Goal: Task Accomplishment & Management: Complete application form

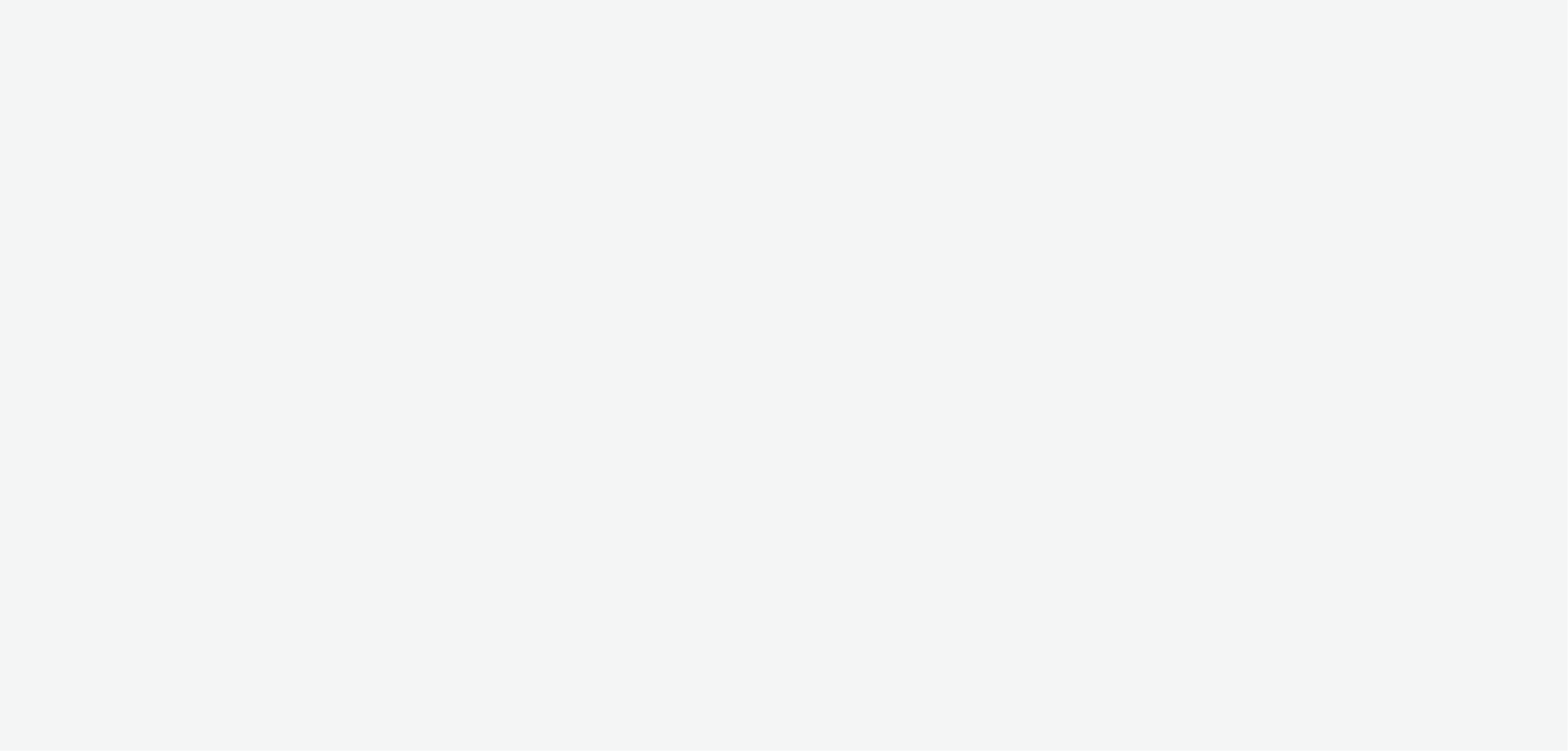
select select "47c37c18-910e-43a3-bb91-a2beb2847406"
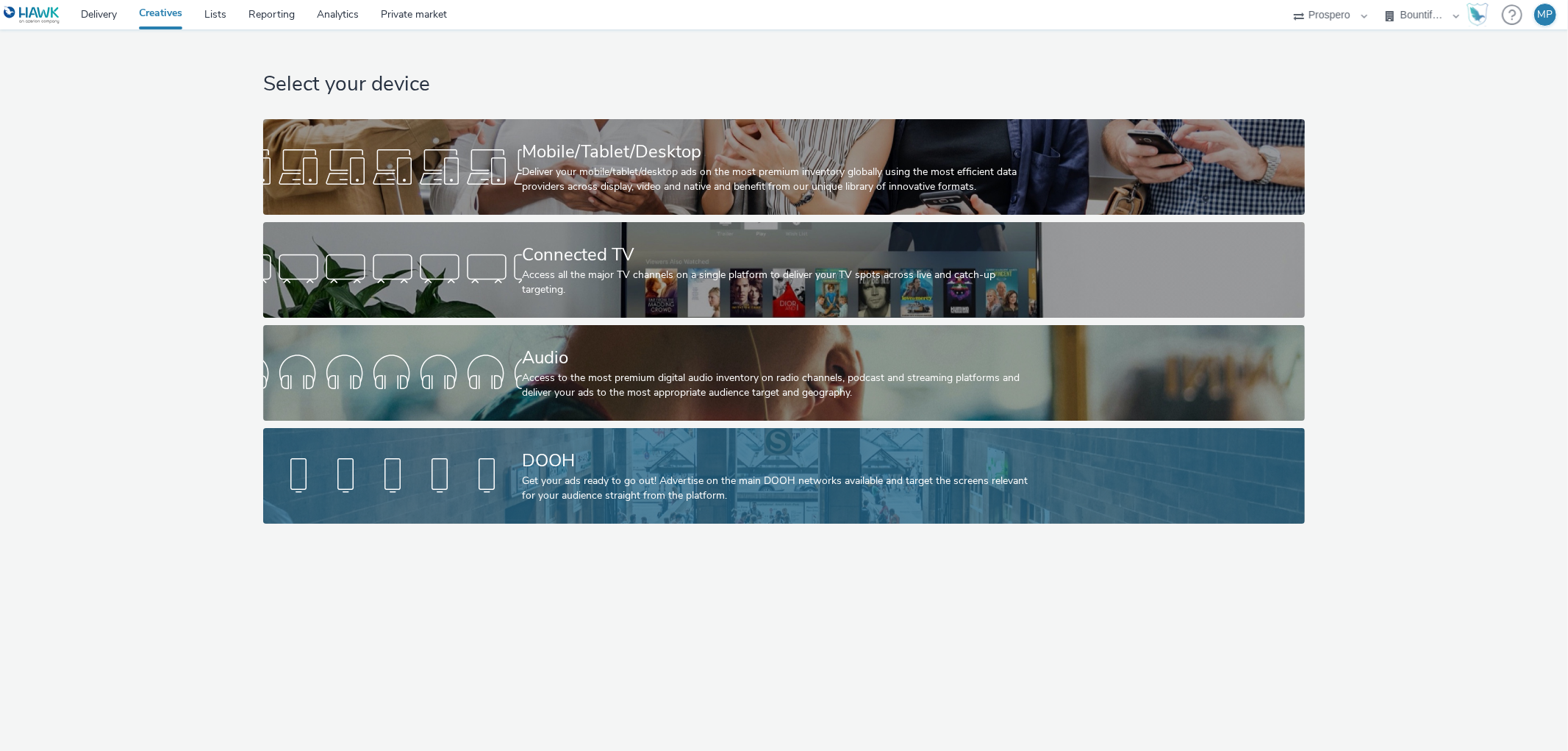
click at [653, 507] on div "DOOH Get your ads ready to go out! Advertise on the main DOOH networks availabl…" at bounding box center [781, 476] width 518 height 95
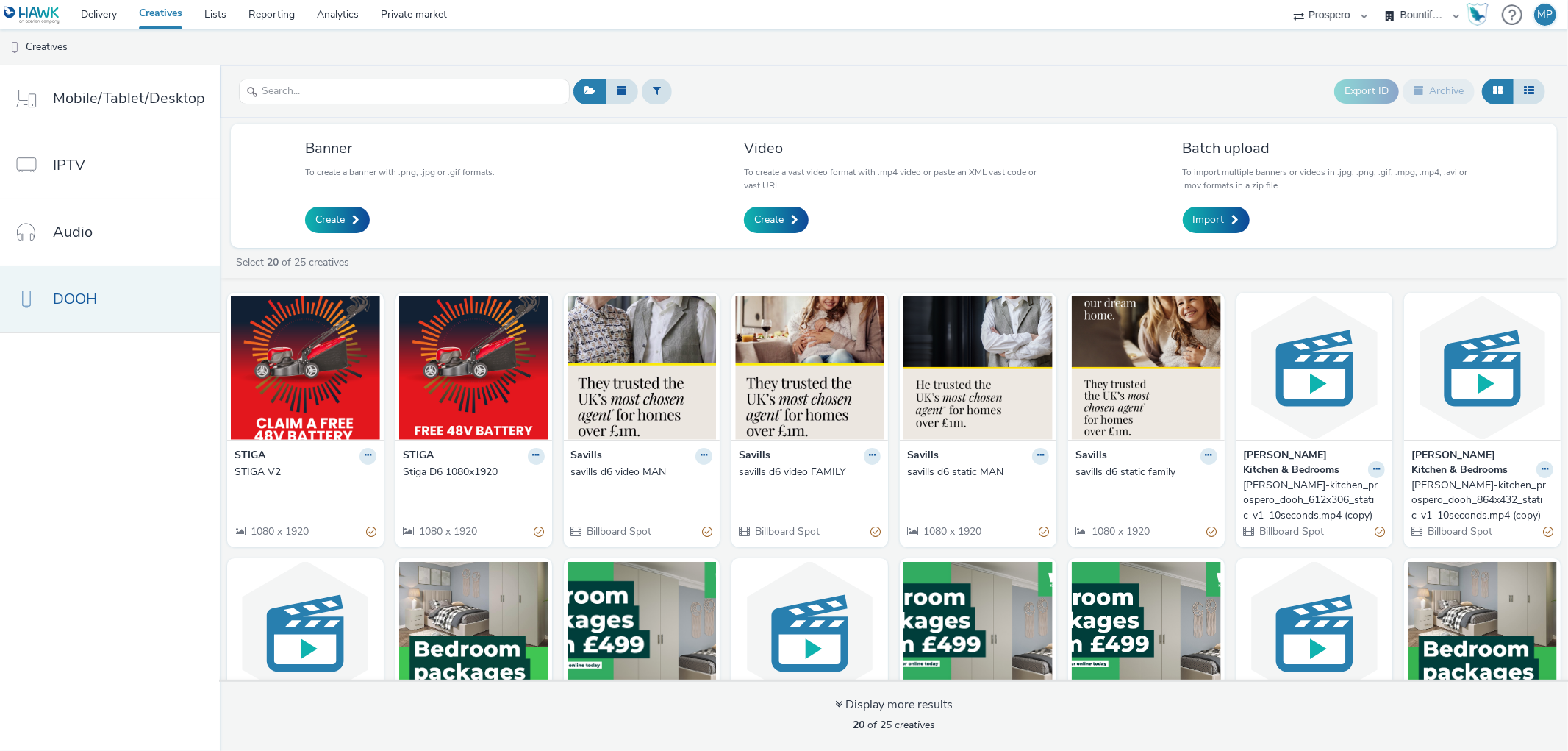
click at [62, 321] on link "DOOH" at bounding box center [110, 299] width 220 height 66
click at [331, 225] on span "Create" at bounding box center [330, 220] width 29 height 15
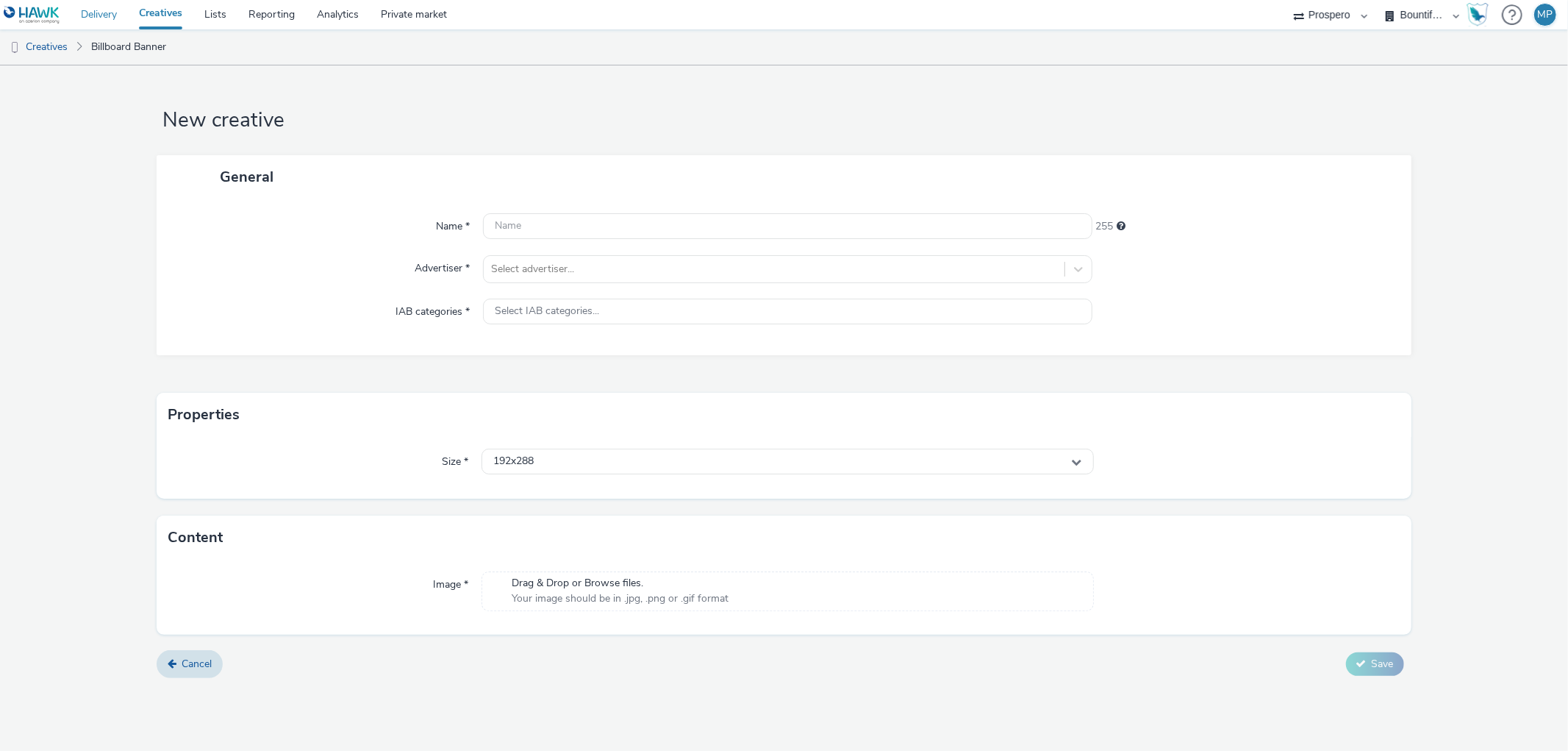
drag, startPoint x: 173, startPoint y: 23, endPoint x: 119, endPoint y: 19, distance: 54.1
click at [531, 230] on input "text" at bounding box center [787, 226] width 609 height 25
paste input "ADV:Bountiful Cow-Wren Kitchens|CAM:BSE_Showroom|CHA:PrOOH|PLA:Prospero|INV:Haw…"
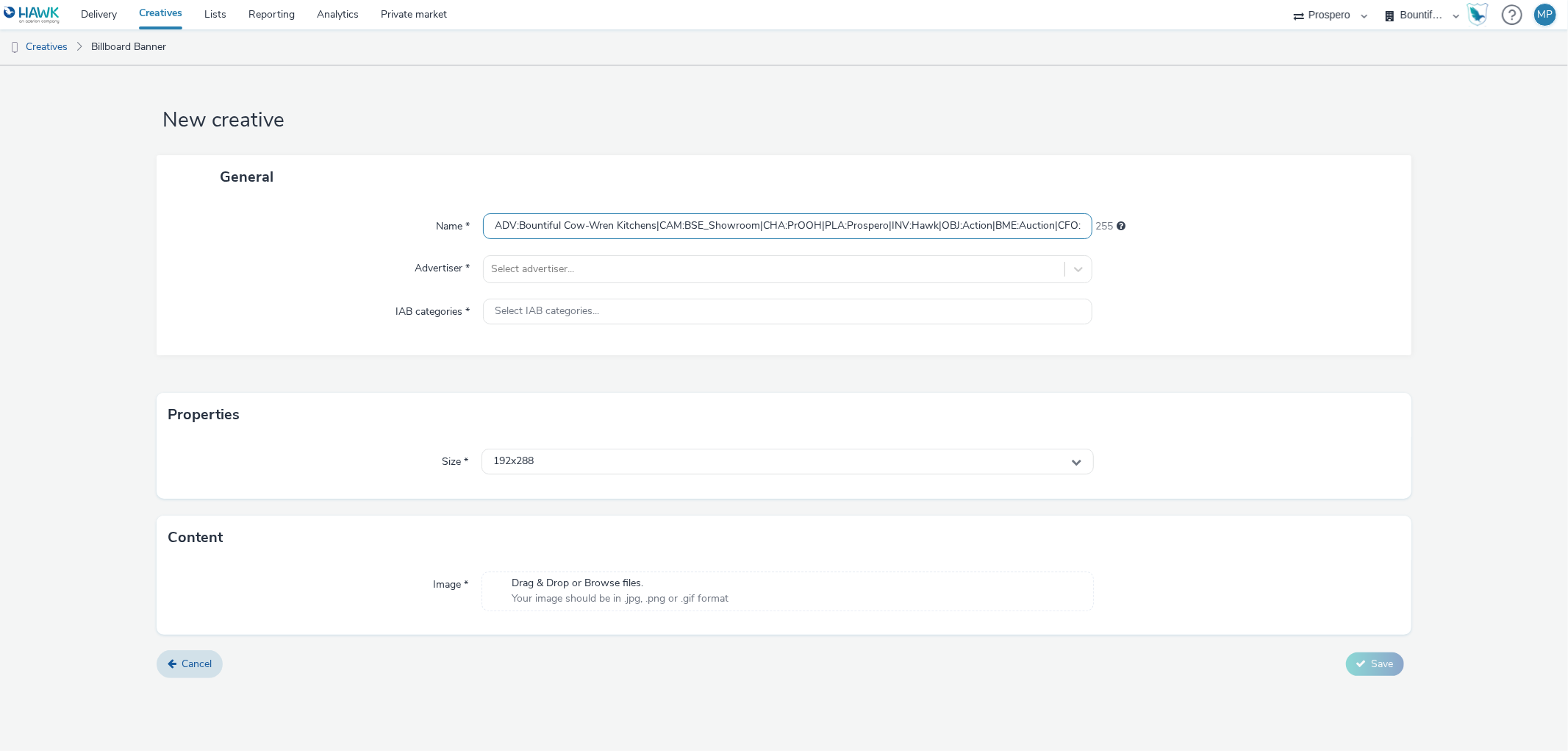
scroll to position [0, 218]
type input "ADV:Bountiful Cow-Wren Kitchens|CAM:BSE_Showroom|CHA:PrOOH|PLA:Prospero|INV:Haw…"
click at [567, 265] on div at bounding box center [774, 268] width 565 height 17
type input "wre"
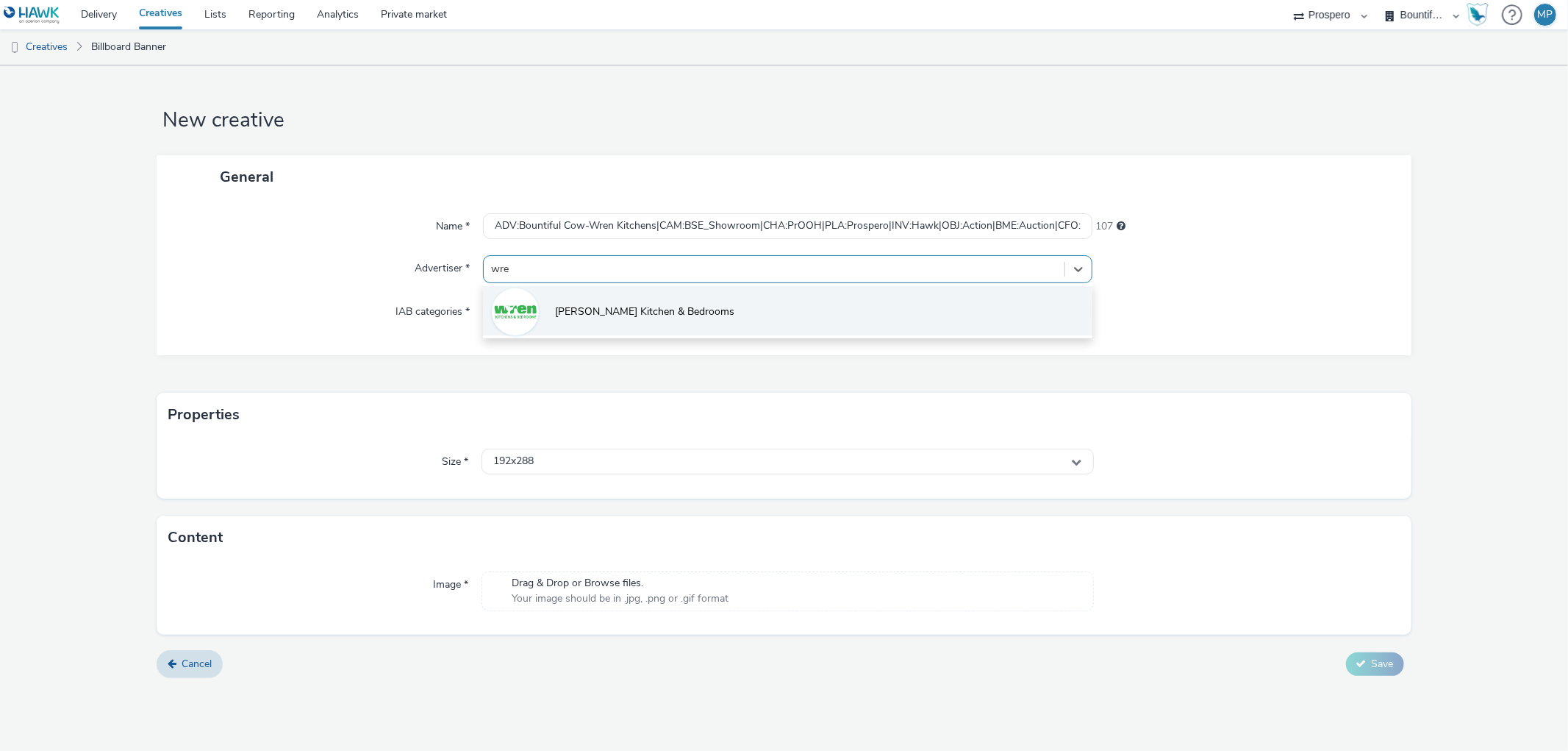
click at [581, 317] on span "[PERSON_NAME] Kitchen & Bedrooms" at bounding box center [644, 312] width 179 height 15
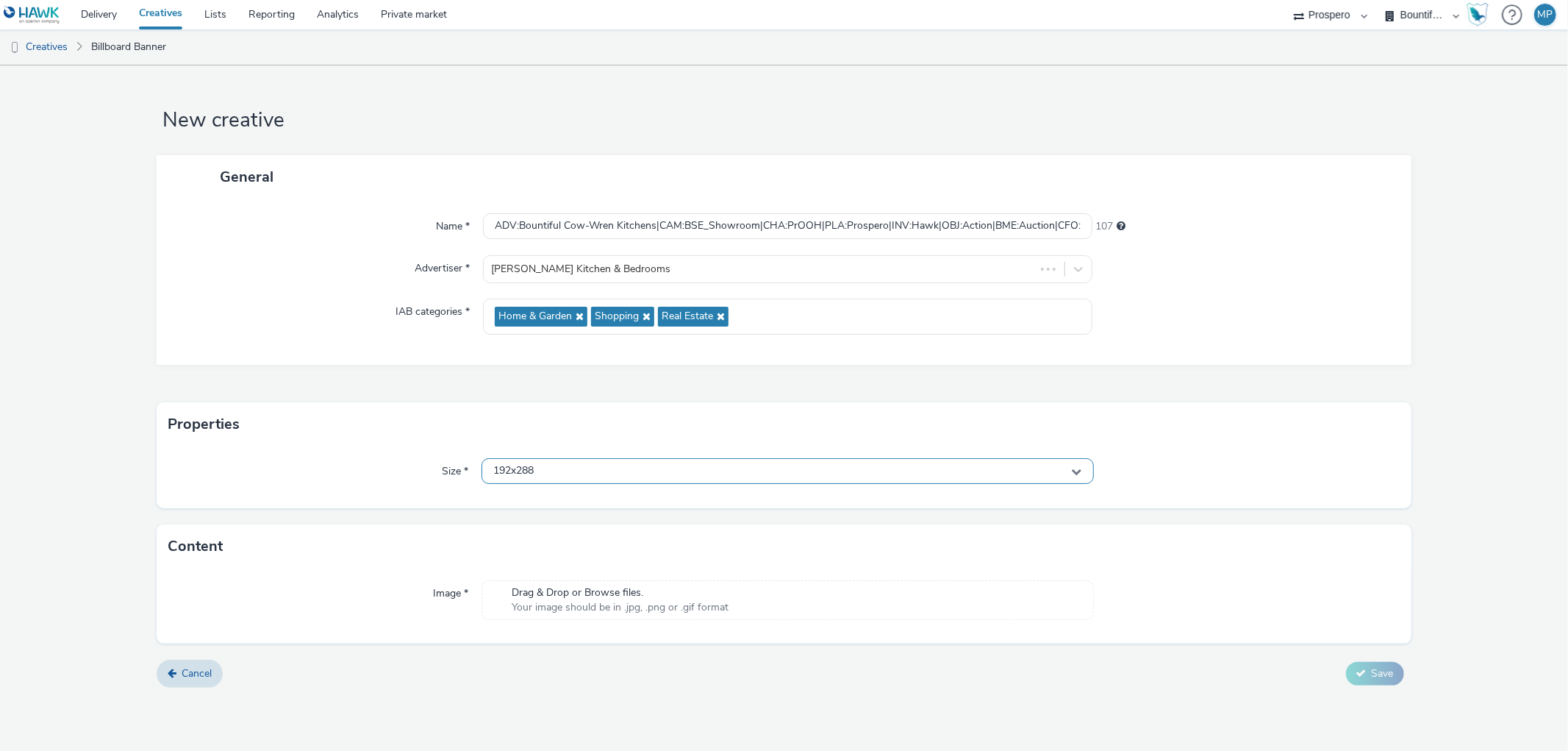
click at [574, 471] on div "192x288" at bounding box center [787, 471] width 612 height 25
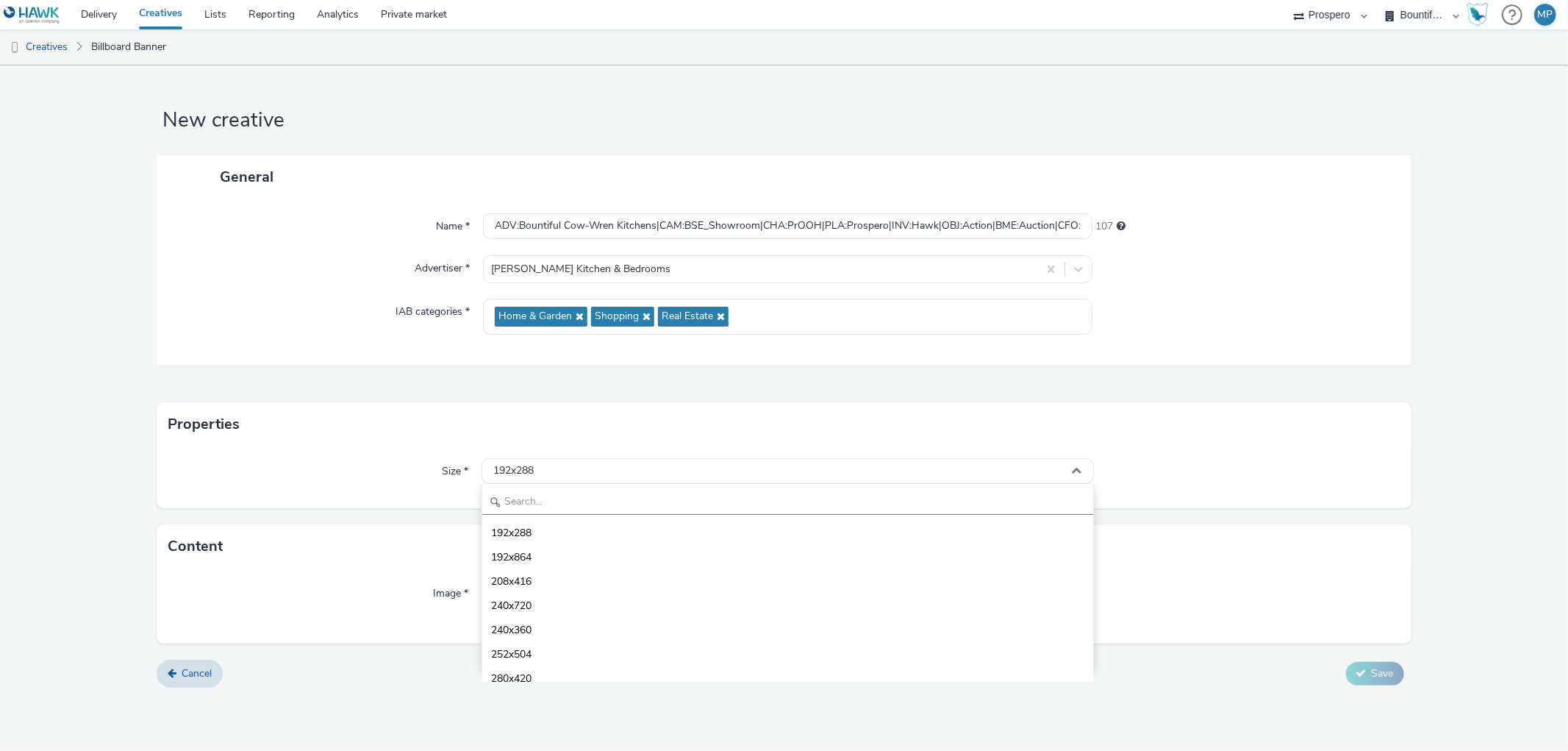
click at [572, 498] on input "text" at bounding box center [787, 502] width 610 height 25
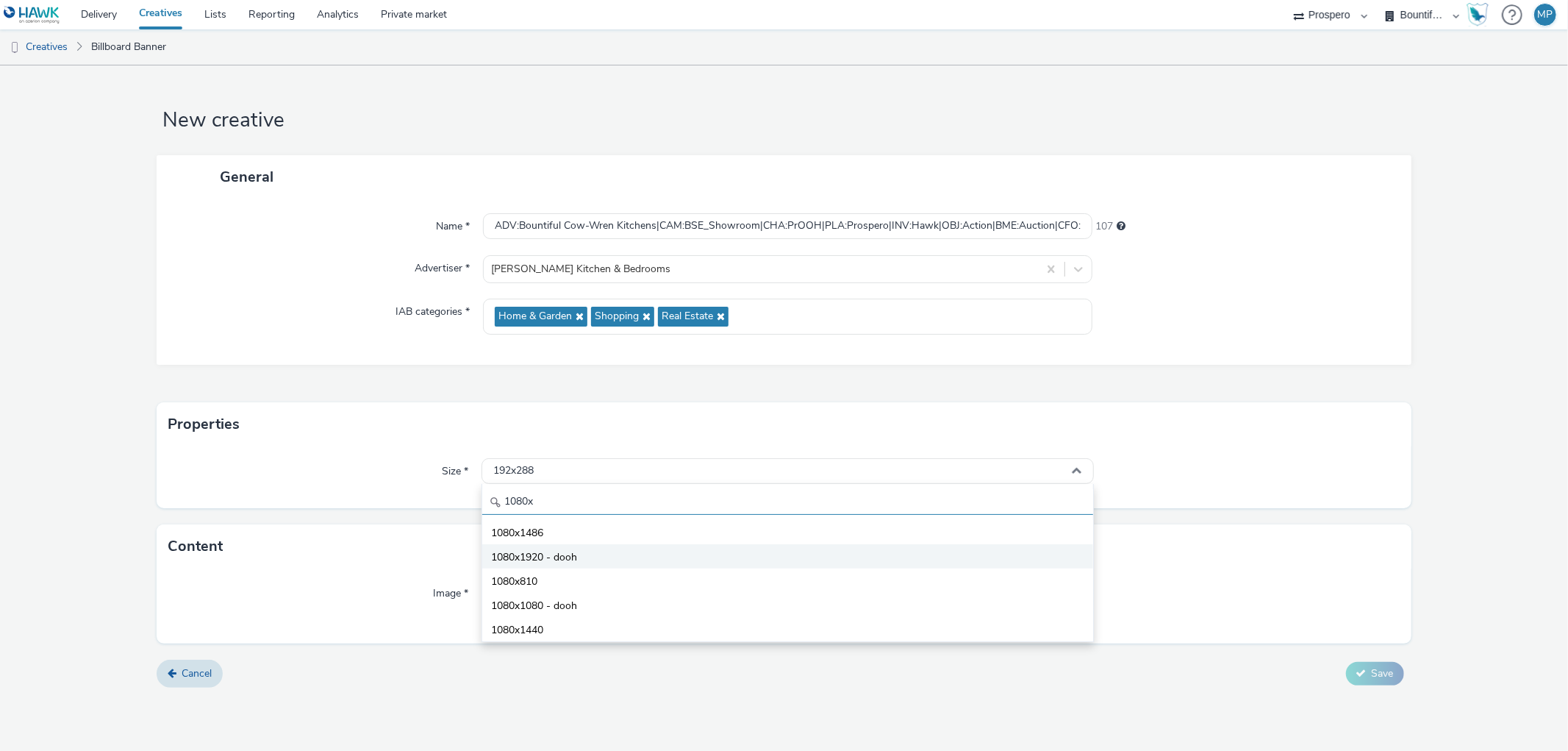
type input "1080x"
click at [555, 553] on span "1080x1920 - dooh" at bounding box center [534, 557] width 86 height 15
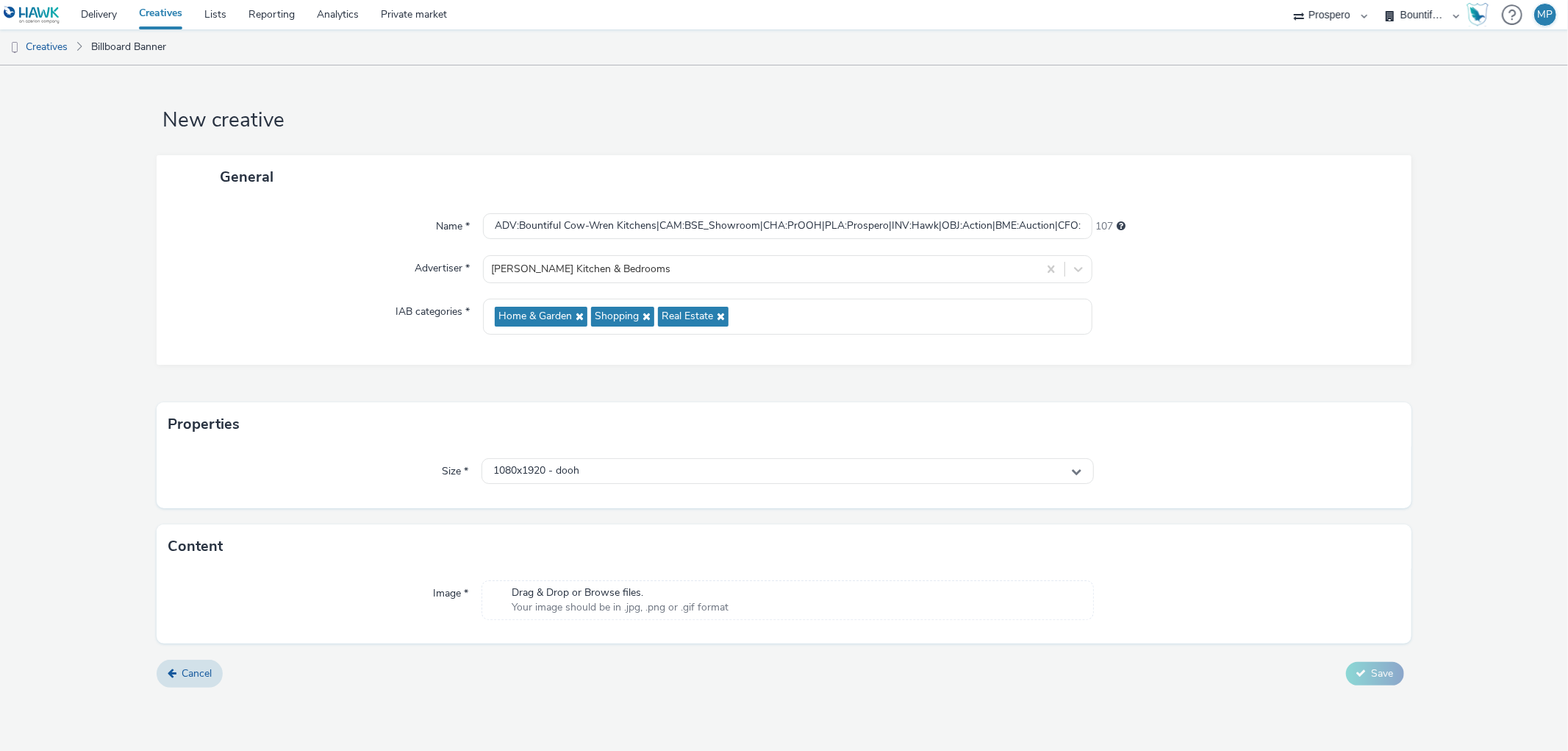
click at [444, 550] on div "Content" at bounding box center [784, 546] width 1254 height 45
click at [662, 599] on span "Drag & Drop or Browse files." at bounding box center [620, 593] width 217 height 15
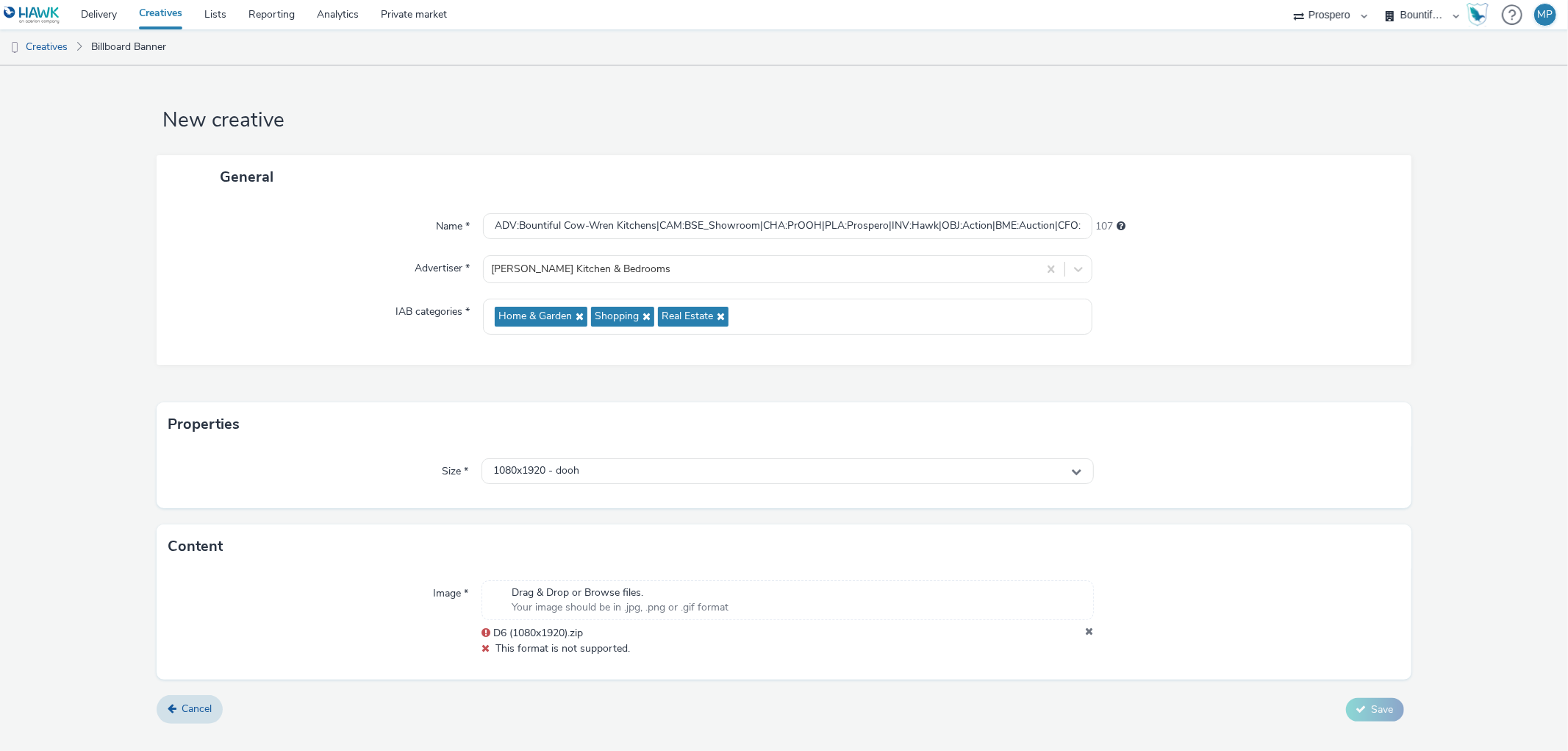
click at [1094, 630] on div at bounding box center [1247, 617] width 305 height 75
click at [1090, 633] on icon at bounding box center [1090, 633] width 8 height 15
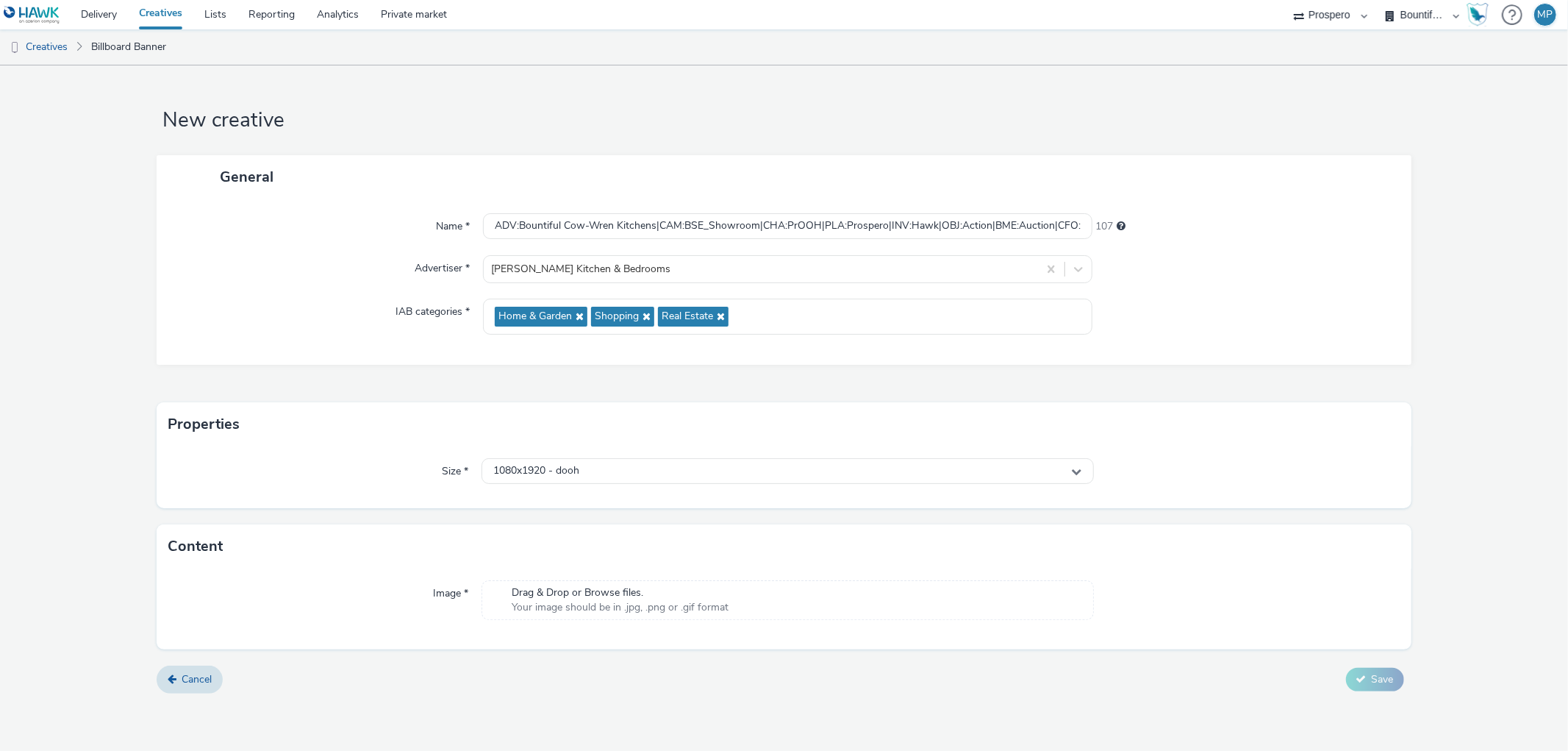
click at [560, 596] on span "Drag & Drop or Browse files." at bounding box center [620, 593] width 217 height 15
drag, startPoint x: 1039, startPoint y: 209, endPoint x: 1054, endPoint y: 221, distance: 19.2
click at [1044, 214] on div "Name * ADV:Bountiful Cow-Wren Kitchens|CAM:BSE_Showroom|CHA:PrOOH|PLA:Prospero|…" at bounding box center [784, 281] width 1254 height 166
click at [1055, 224] on input "ADV:Bountiful Cow-Wren Kitchens|CAM:BSE_Showroom|CHA:PrOOH|PLA:Prospero|INV:Haw…" at bounding box center [787, 226] width 609 height 25
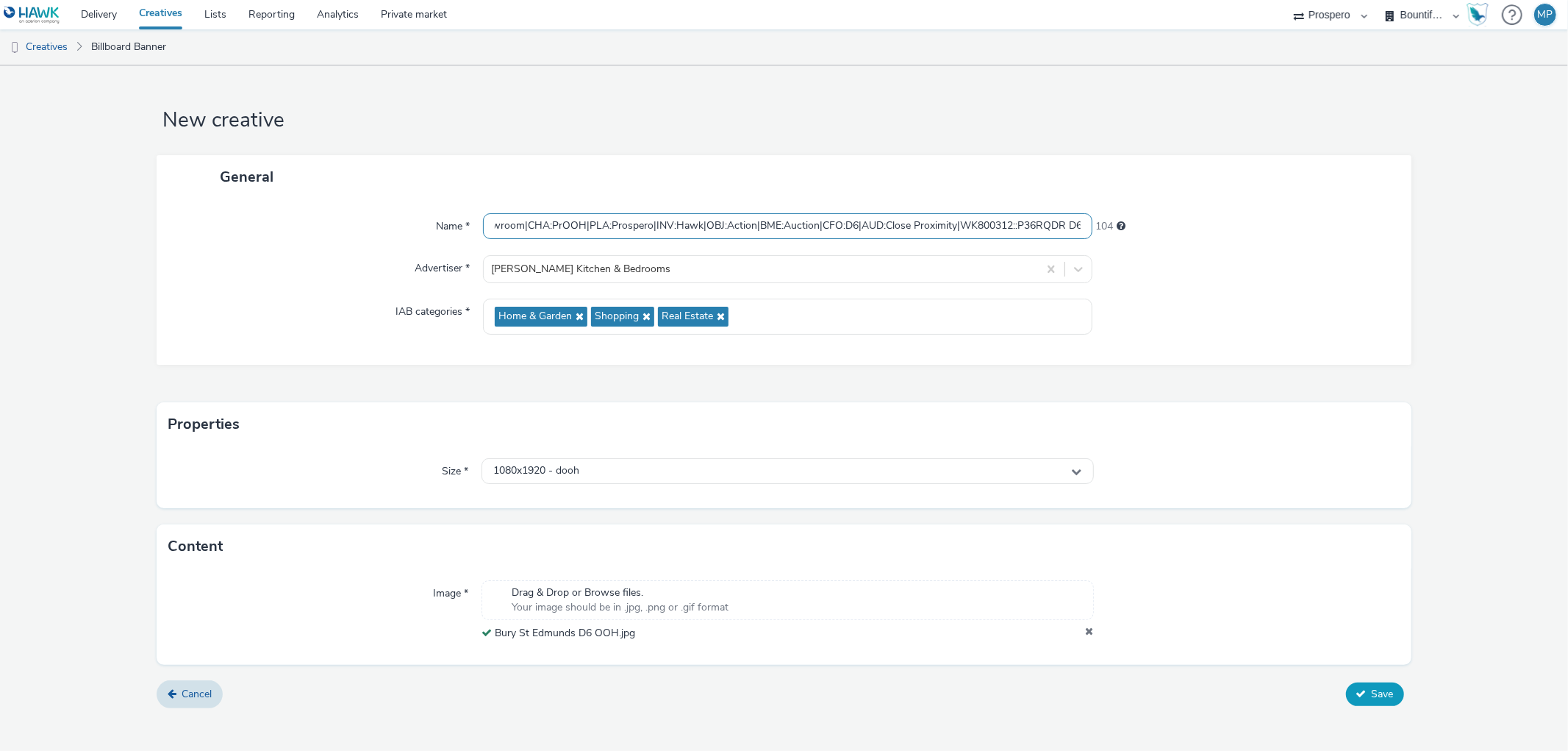
type input "ADV:Bountiful Cow-Wren Kitchens|CAM:BSE_Showroom|CHA:PrOOH|PLA:Prospero|INV:Haw…"
click at [1374, 694] on span "Save" at bounding box center [1383, 693] width 22 height 14
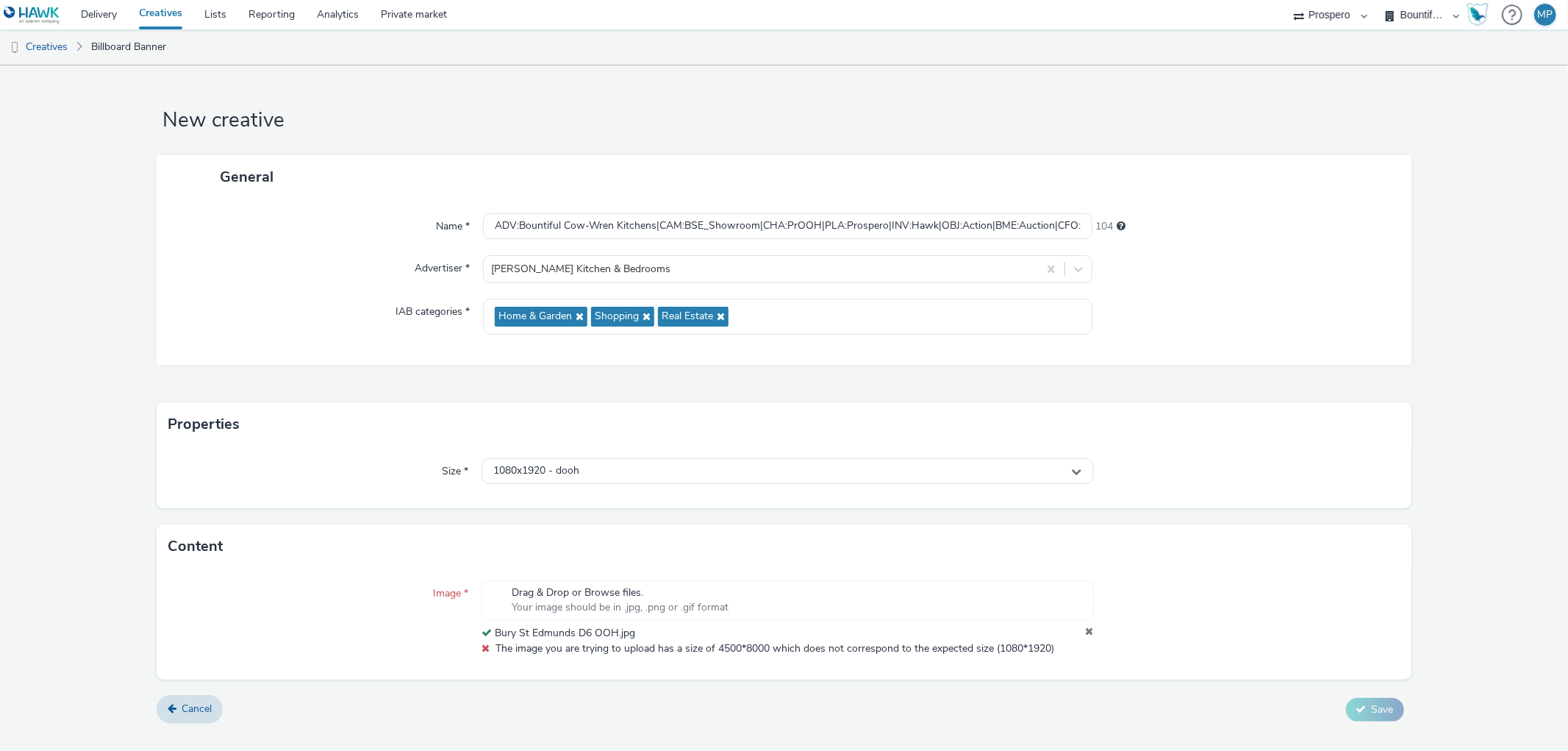
click at [557, 673] on div "Image * Drag & Drop or Browse files. Your image should be in .jpg, .png or .gif…" at bounding box center [784, 624] width 1254 height 111
click at [1007, 615] on div "Drag & Drop or Browse files. Your image should be in .jpg, .png or .gif format" at bounding box center [787, 600] width 612 height 40
click at [583, 475] on div "1080x1920 - dooh" at bounding box center [787, 471] width 612 height 25
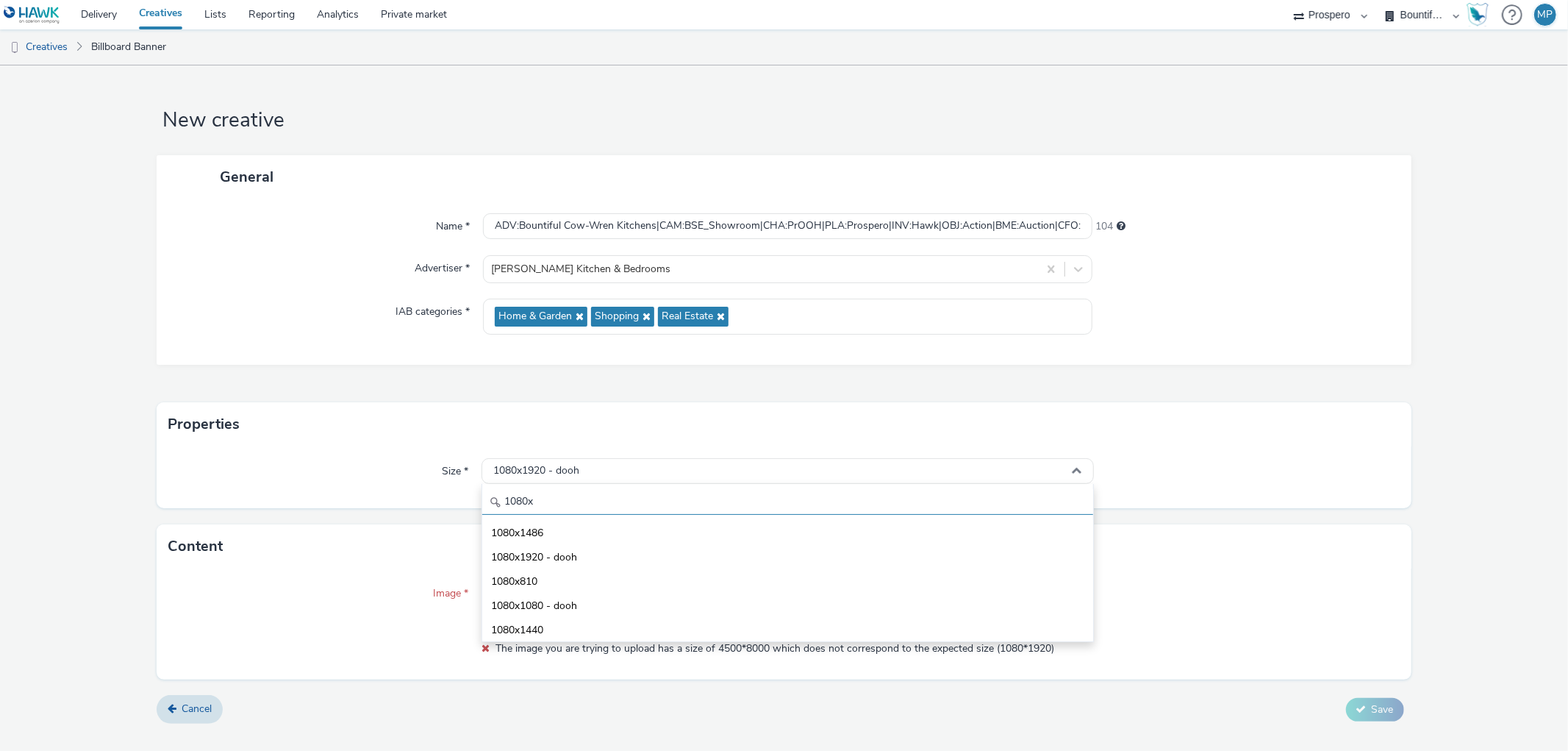
scroll to position [1, 0]
drag, startPoint x: 555, startPoint y: 498, endPoint x: 511, endPoint y: 513, distance: 46.5
click at [511, 513] on input "1080x" at bounding box center [787, 502] width 610 height 25
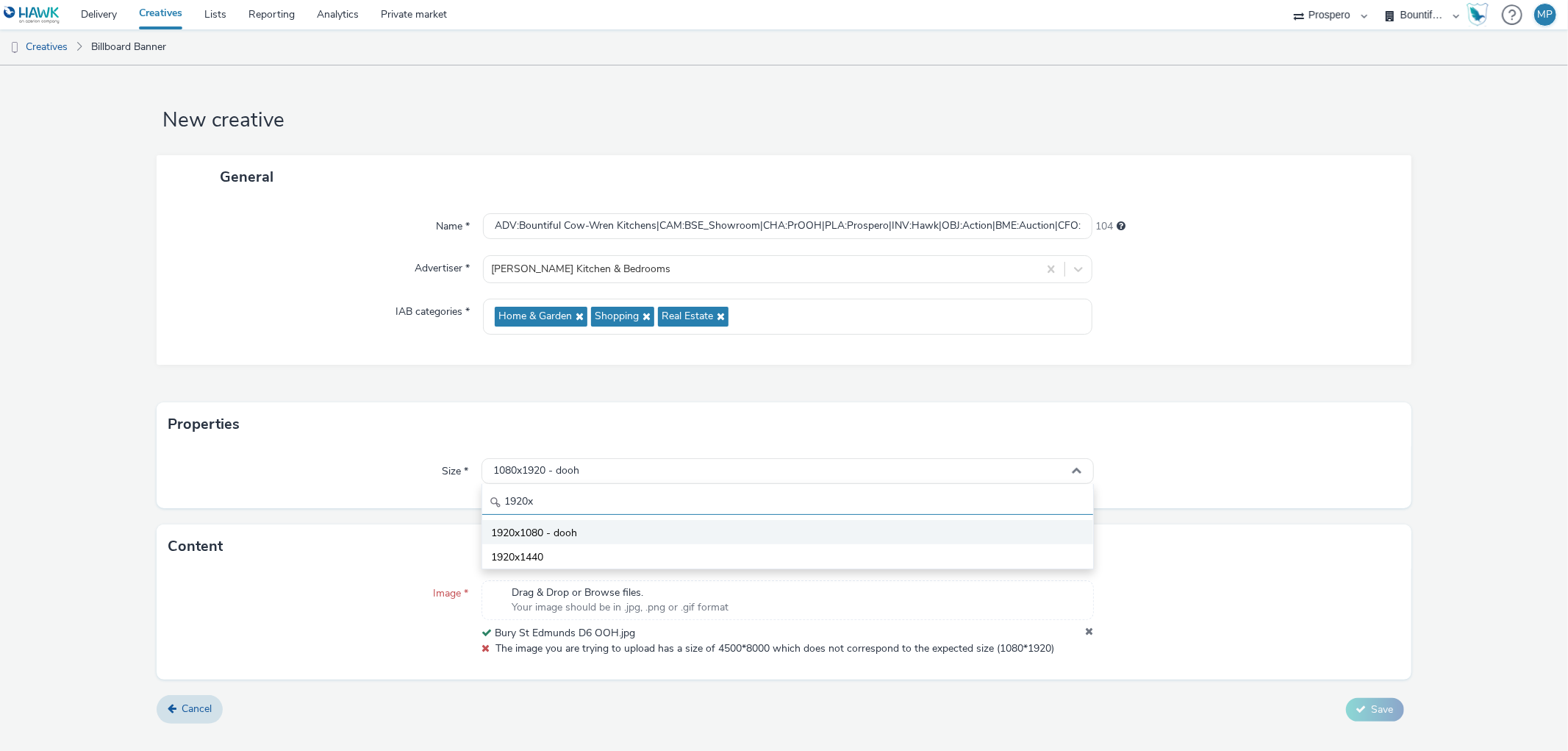
type input "1920x"
click at [538, 537] on span "1920x1080 - dooh" at bounding box center [534, 533] width 86 height 15
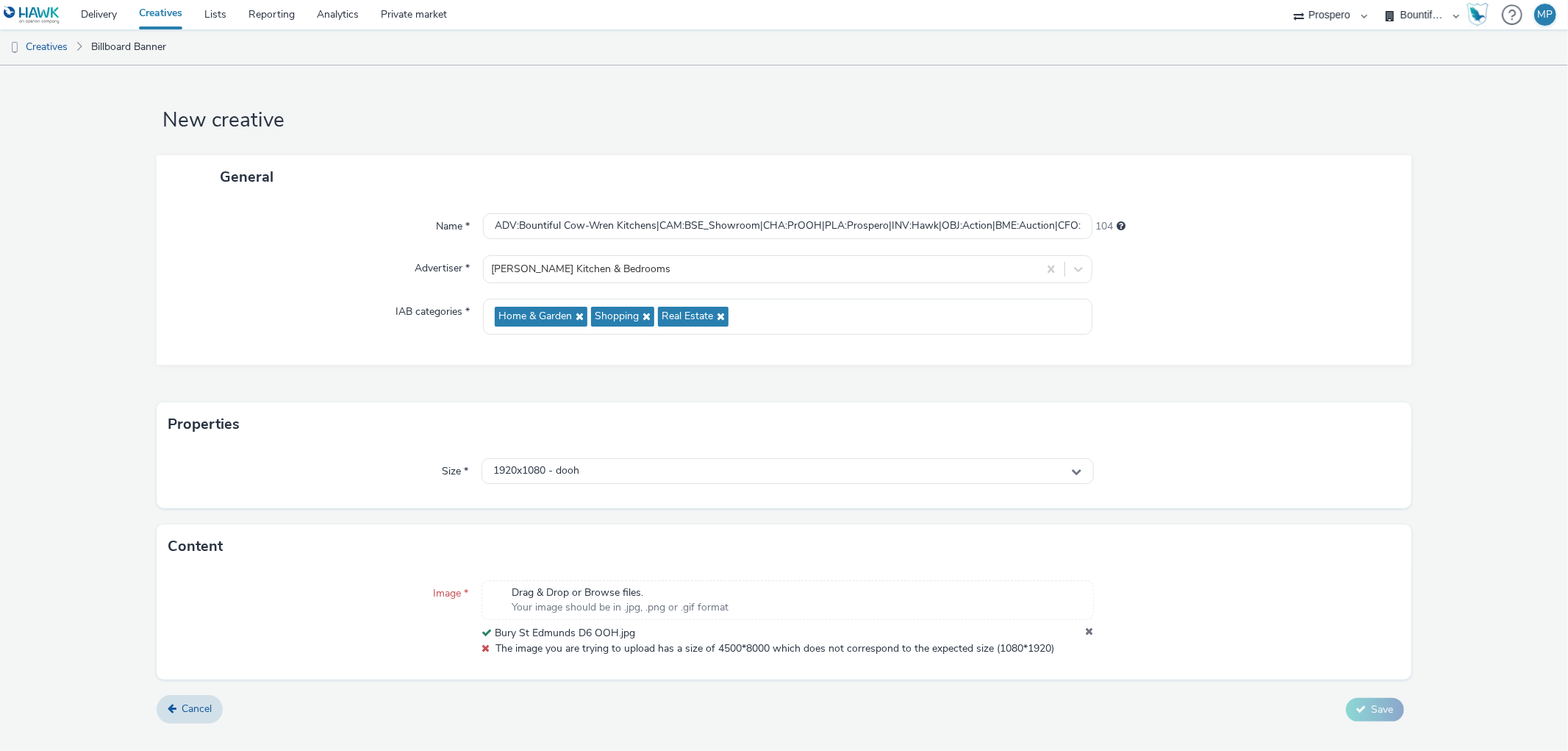
click at [811, 586] on div "Drag & Drop or Browse files. Your image should be in .jpg, .png or .gif format" at bounding box center [787, 600] width 612 height 40
click at [199, 715] on span "Cancel" at bounding box center [196, 708] width 30 height 14
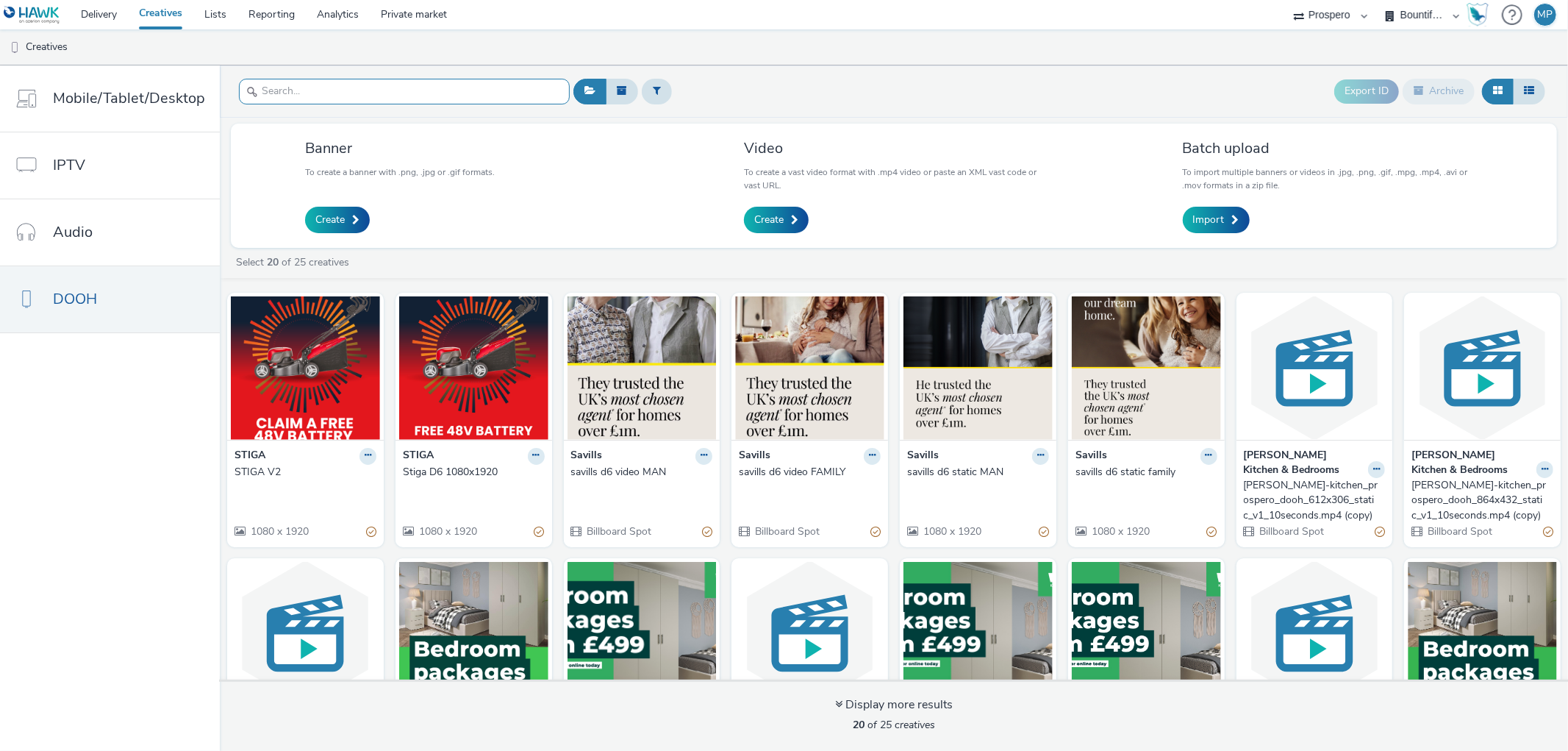
click at [265, 81] on input "text" at bounding box center [404, 92] width 331 height 25
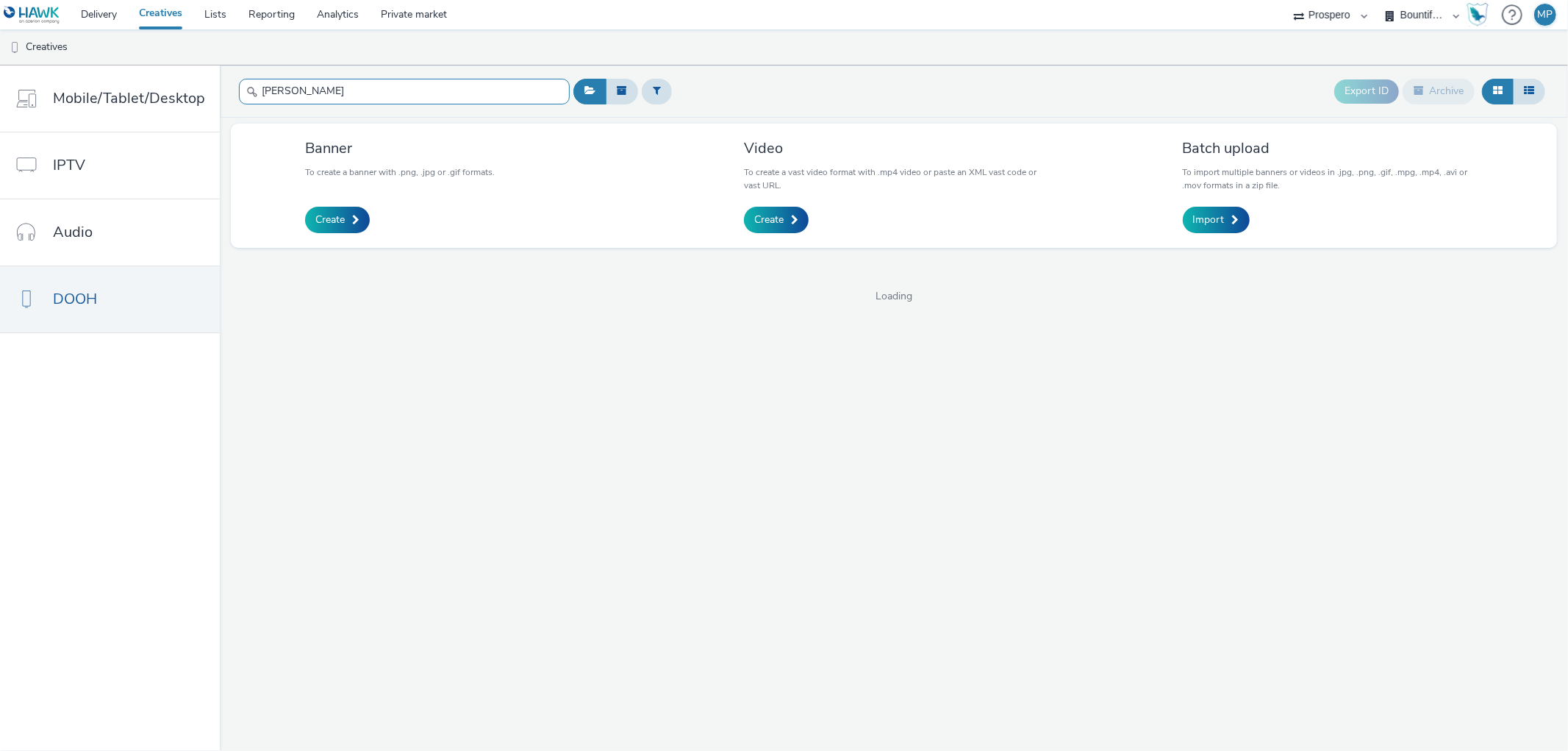
type input "[PERSON_NAME]"
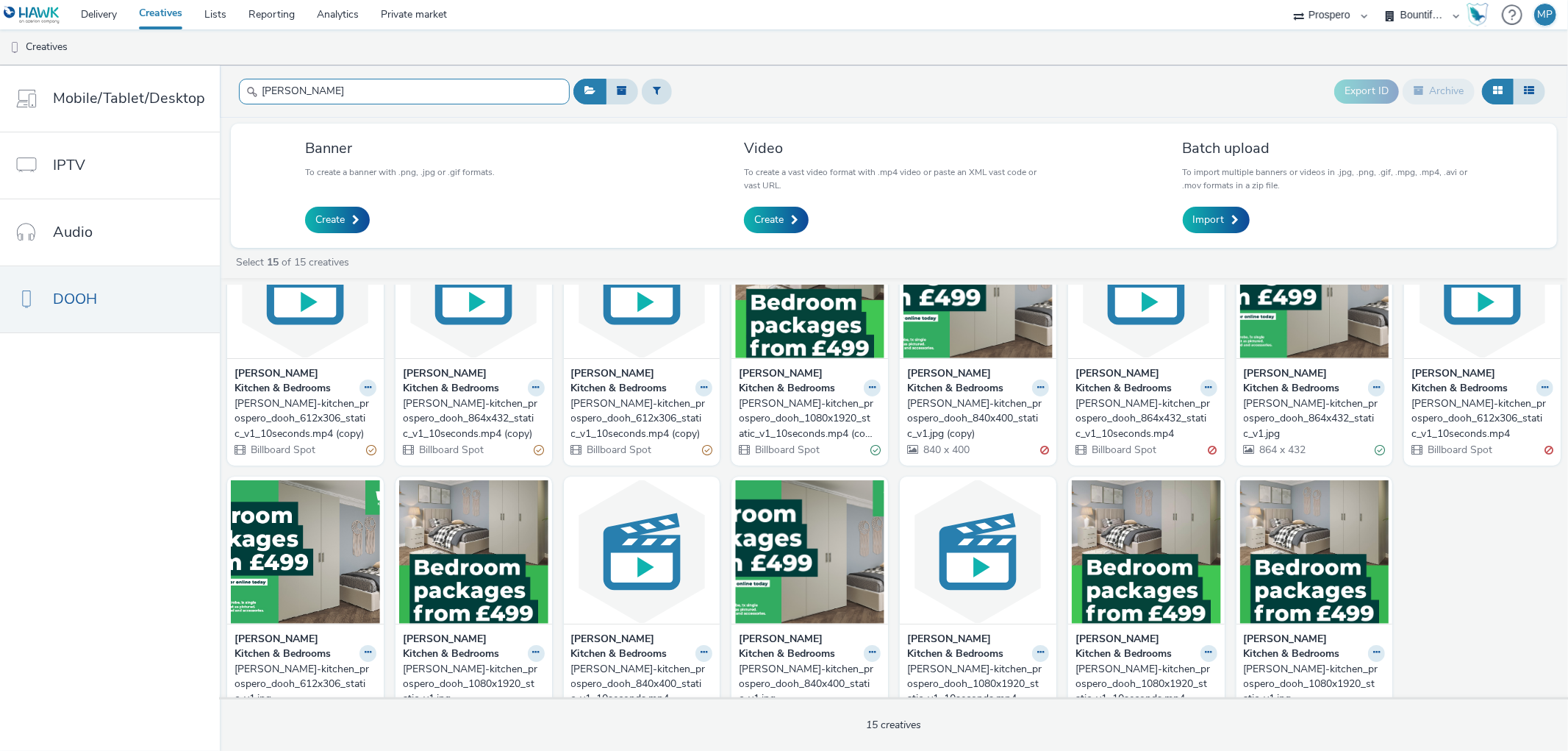
scroll to position [121, 0]
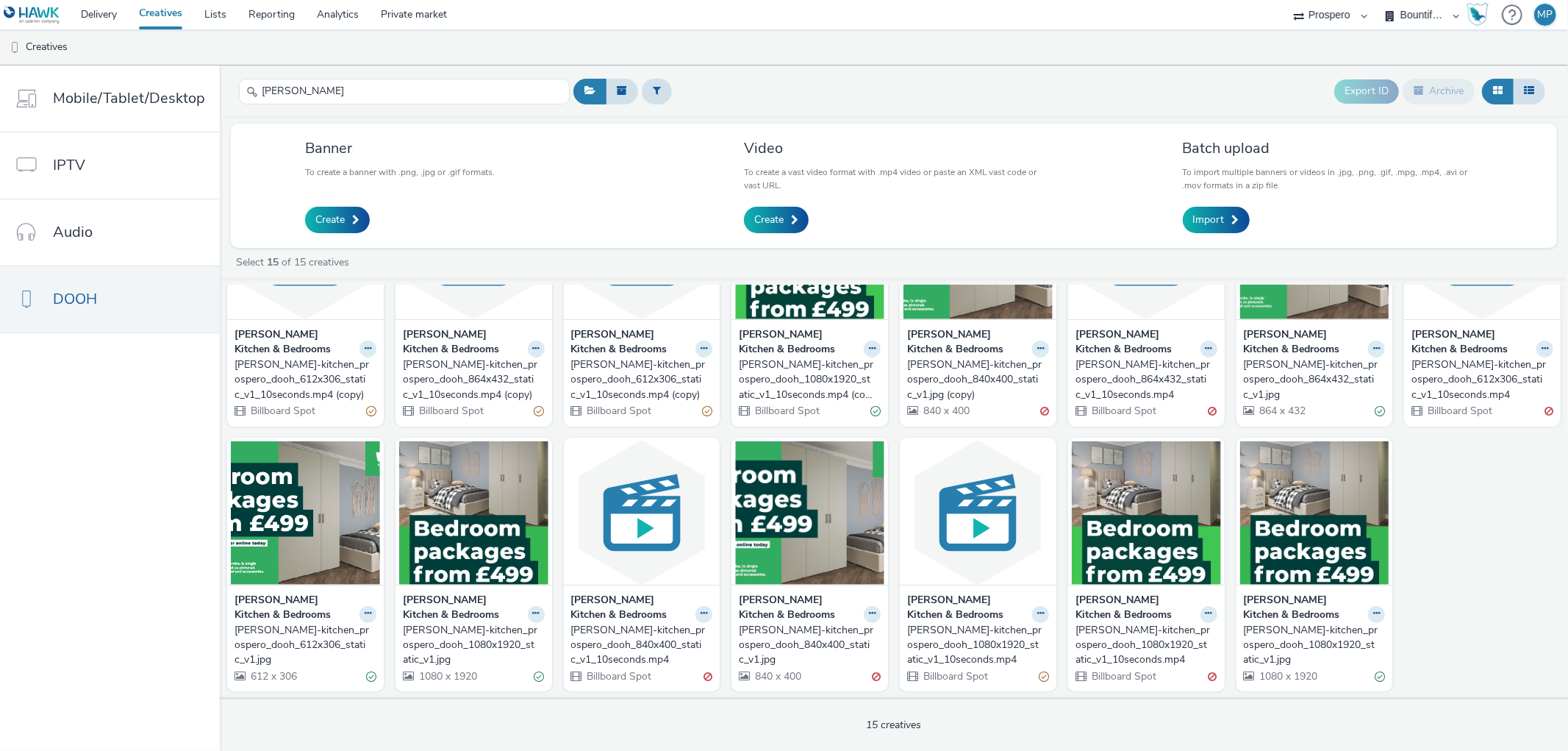
click at [464, 618] on strong "[PERSON_NAME] Kitchen & Bedrooms" at bounding box center [463, 607] width 121 height 30
click at [464, 635] on div "[PERSON_NAME]-kitchen_prospero_dooh_1080x1920_static_v1.jpg" at bounding box center [471, 645] width 136 height 45
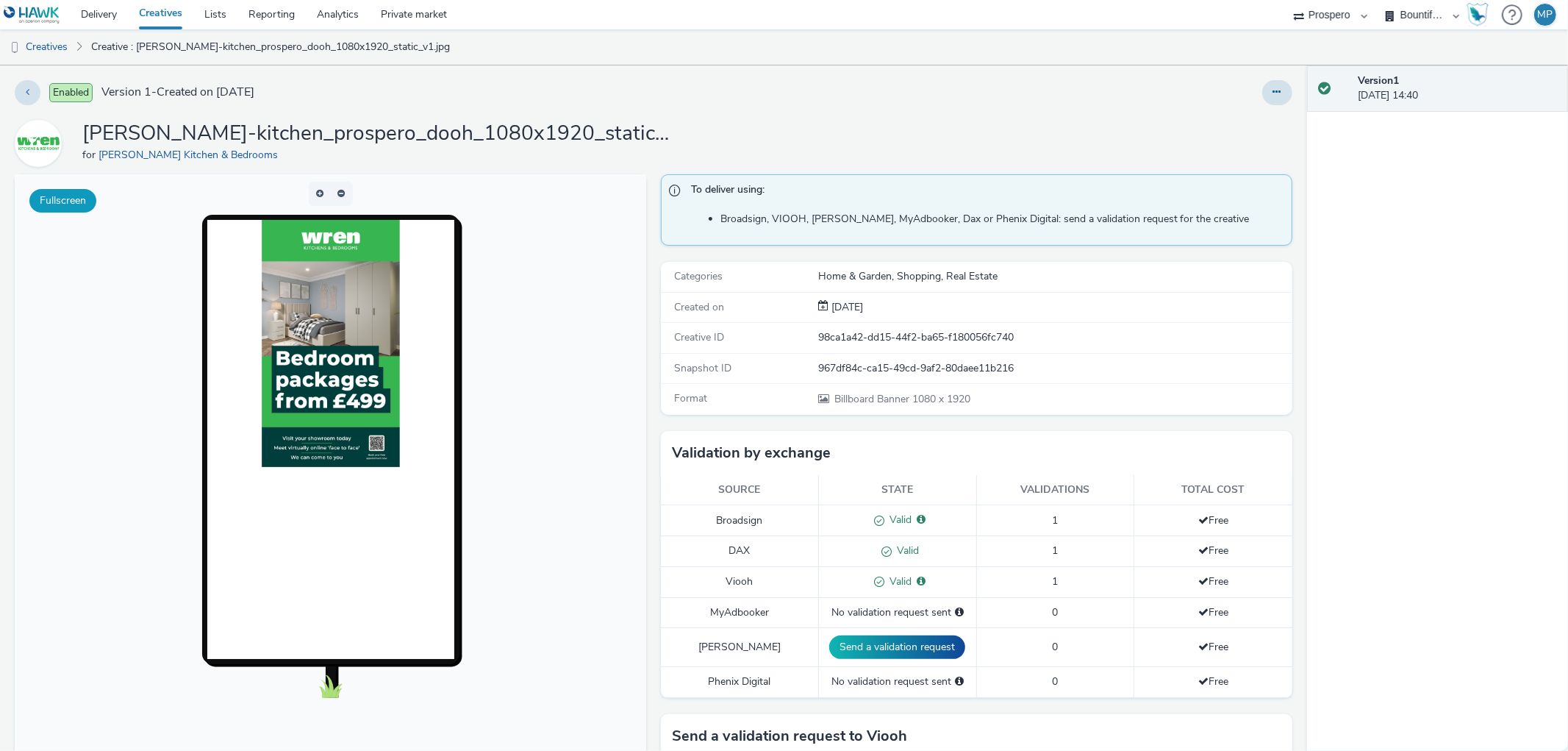
click at [79, 210] on button "Fullscreen" at bounding box center [63, 201] width 67 height 24
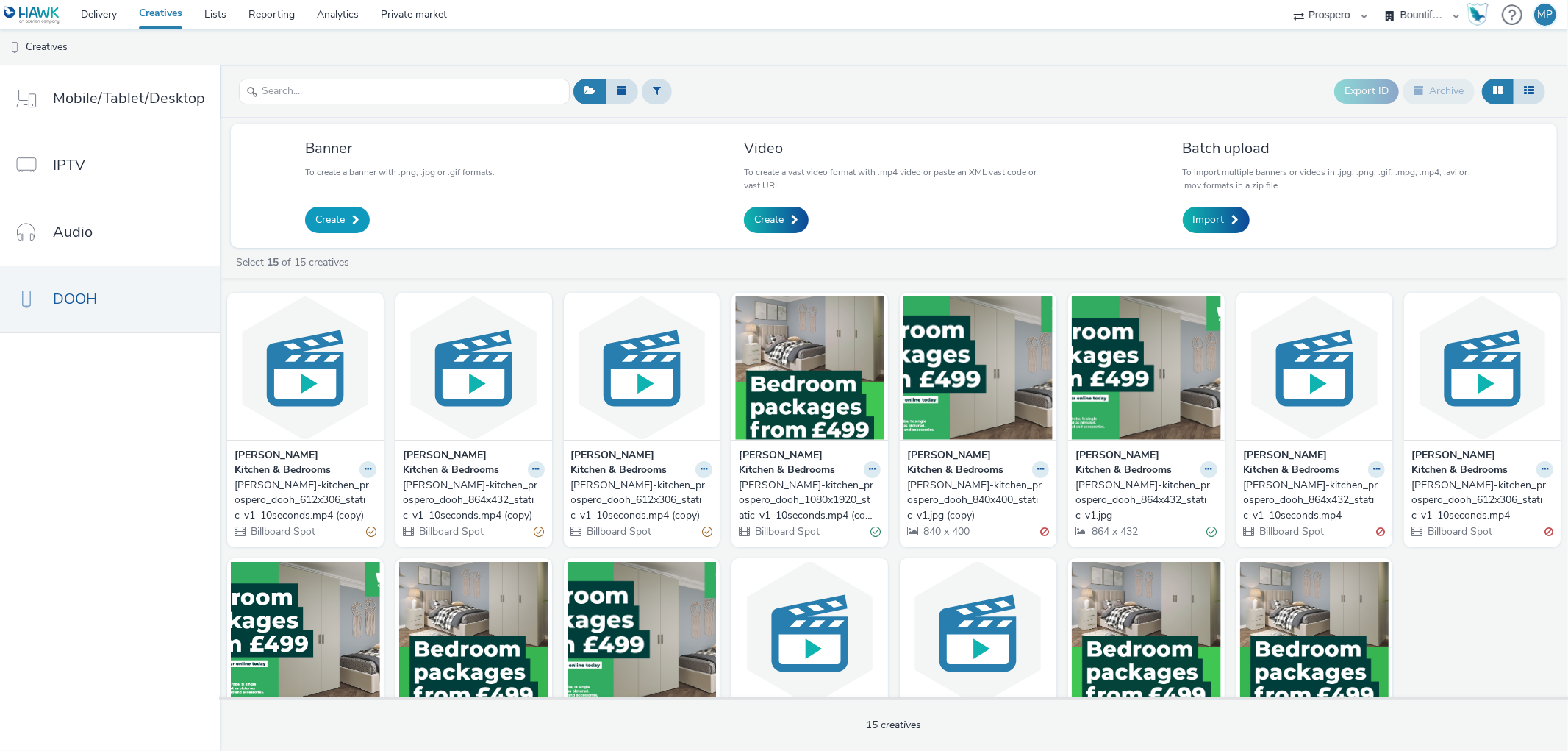
click at [345, 218] on link "Create" at bounding box center [337, 219] width 65 height 26
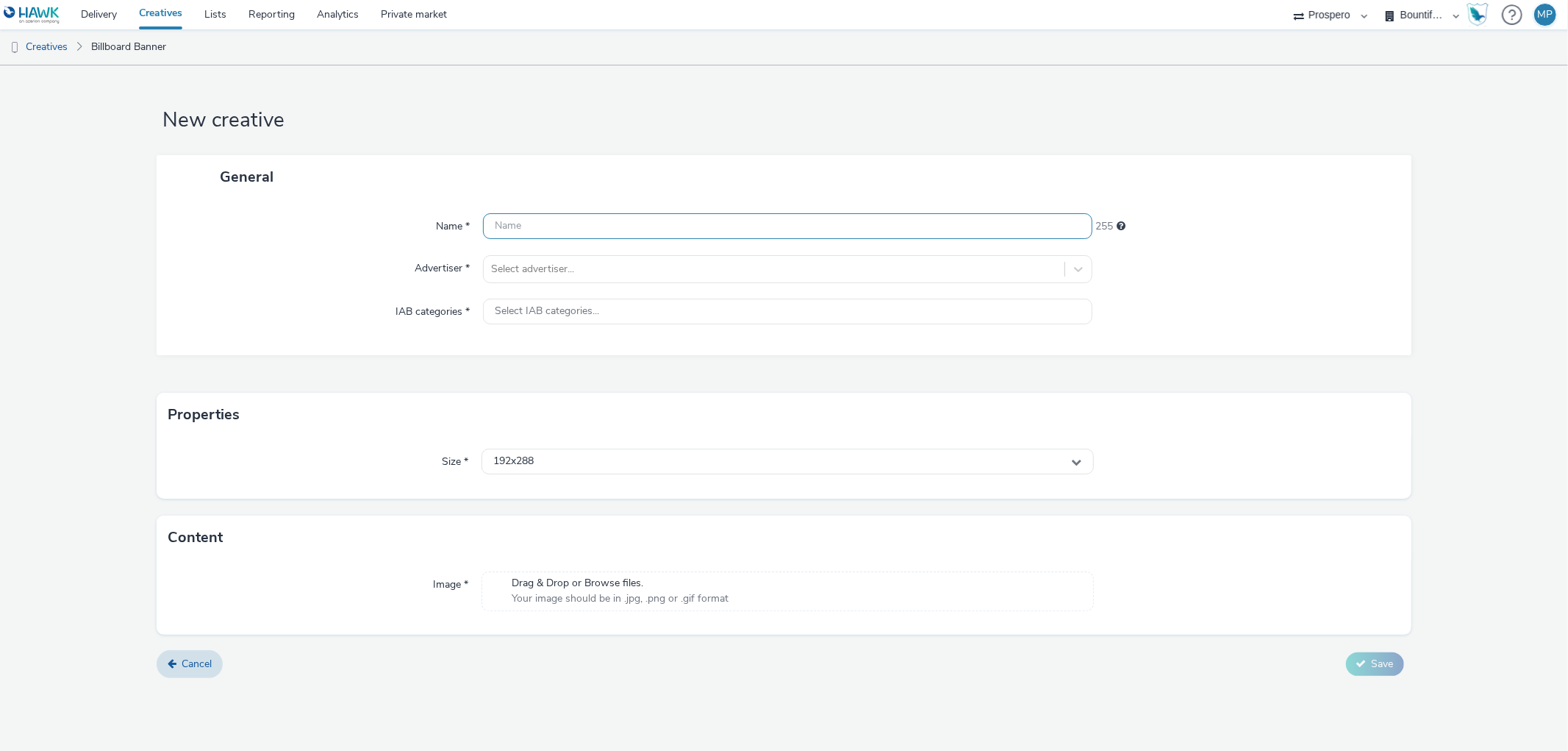
drag, startPoint x: 534, startPoint y: 240, endPoint x: 535, endPoint y: 224, distance: 16.0
click at [534, 240] on div "Name * 255 Advertiser * Select advertiser... IAB categories * Select IAB catego…" at bounding box center [784, 276] width 1254 height 156
click at [536, 221] on input "text" at bounding box center [787, 226] width 609 height 25
paste input "C:\Users\[PERSON_NAME]\Desktop\[PERSON_NAME].png"
drag, startPoint x: 690, startPoint y: 219, endPoint x: 349, endPoint y: 266, distance: 344.2
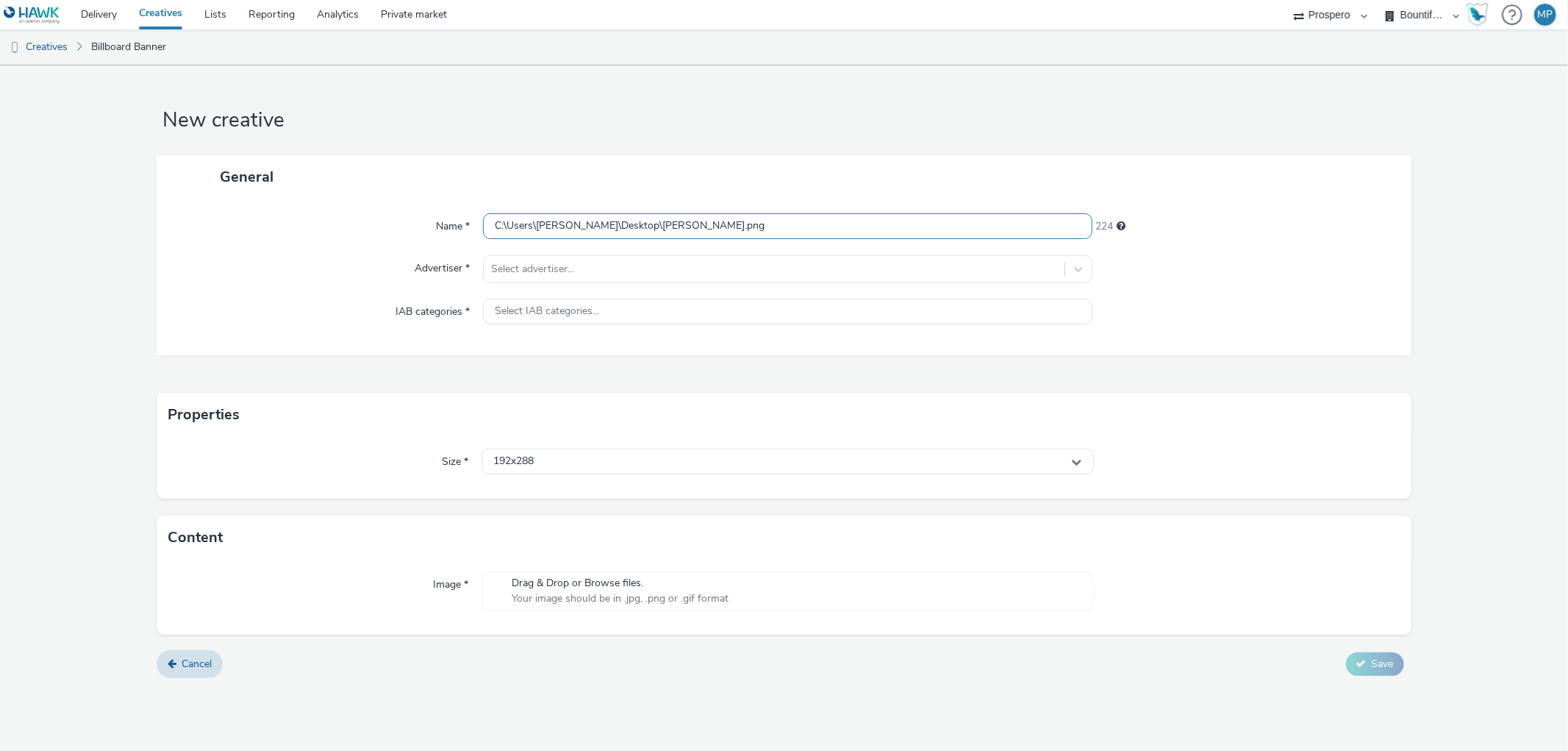
click at [0, 313] on form "New creative General Name * C:\Users\[PERSON_NAME]\Desktop\[PERSON_NAME].png 22…" at bounding box center [784, 377] width 1568 height 624
paste input "ADV:Bountiful Cow-Wren Kitchens|CAM:BSE_Showroom|CHA:PrOOH|PLA:Prospero|INV:Haw…"
type input "ADV:Bountiful Cow-Wren Kitchens|CAM:BSE_Showroom|CHA:PrOOH|PLA:Prospero|INV:Haw…"
click at [574, 269] on div at bounding box center [774, 268] width 565 height 17
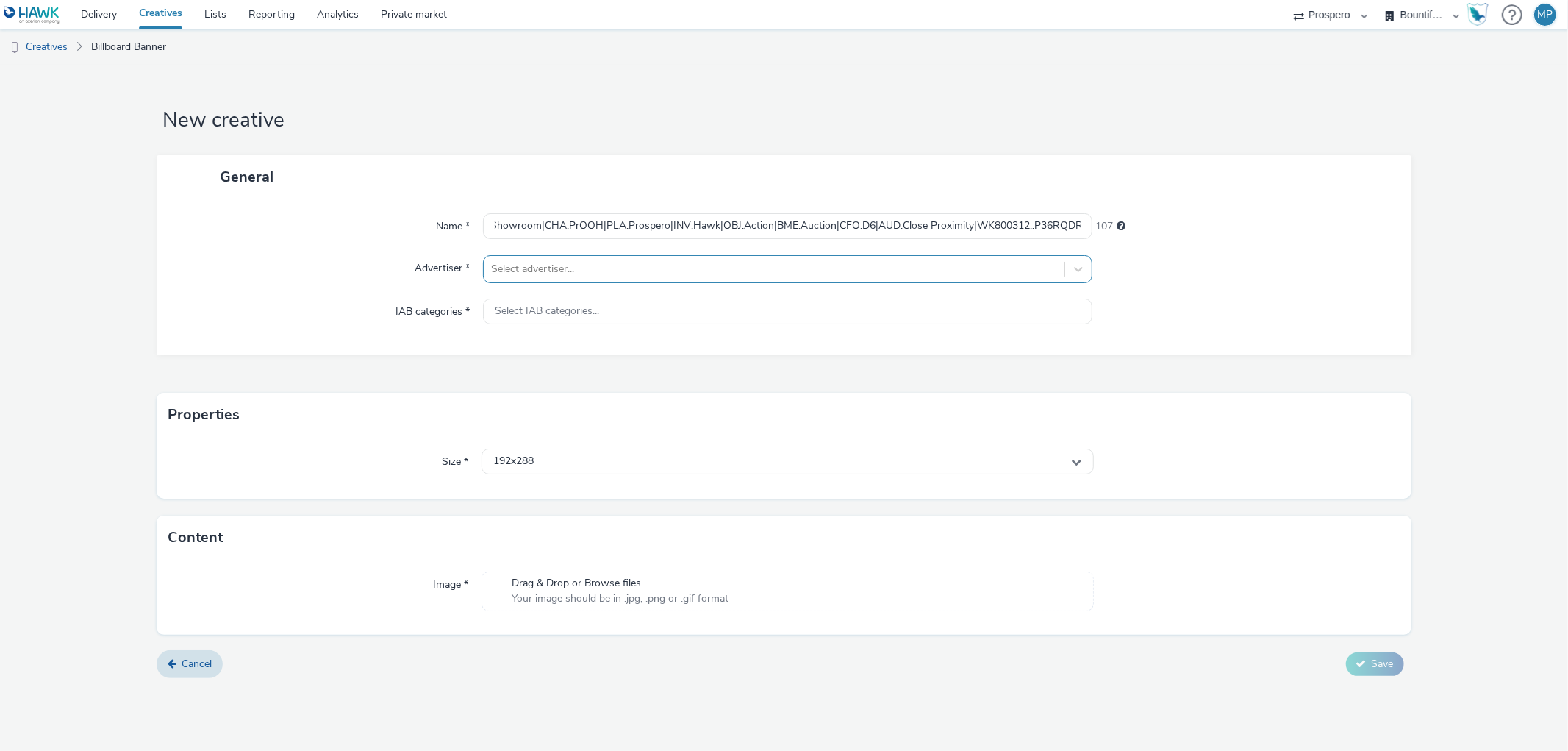
scroll to position [0, 0]
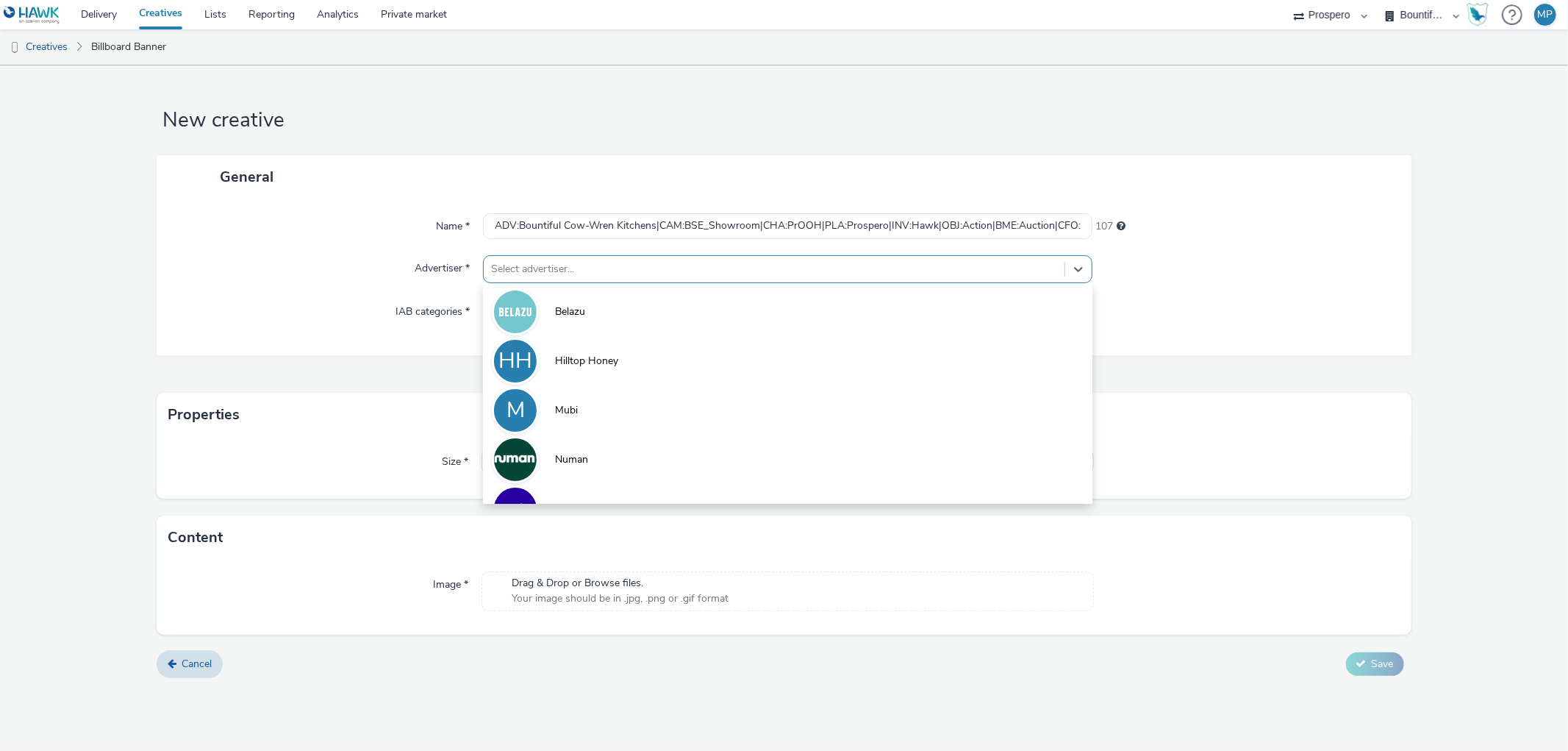
click at [366, 419] on div "Properties" at bounding box center [784, 415] width 1254 height 45
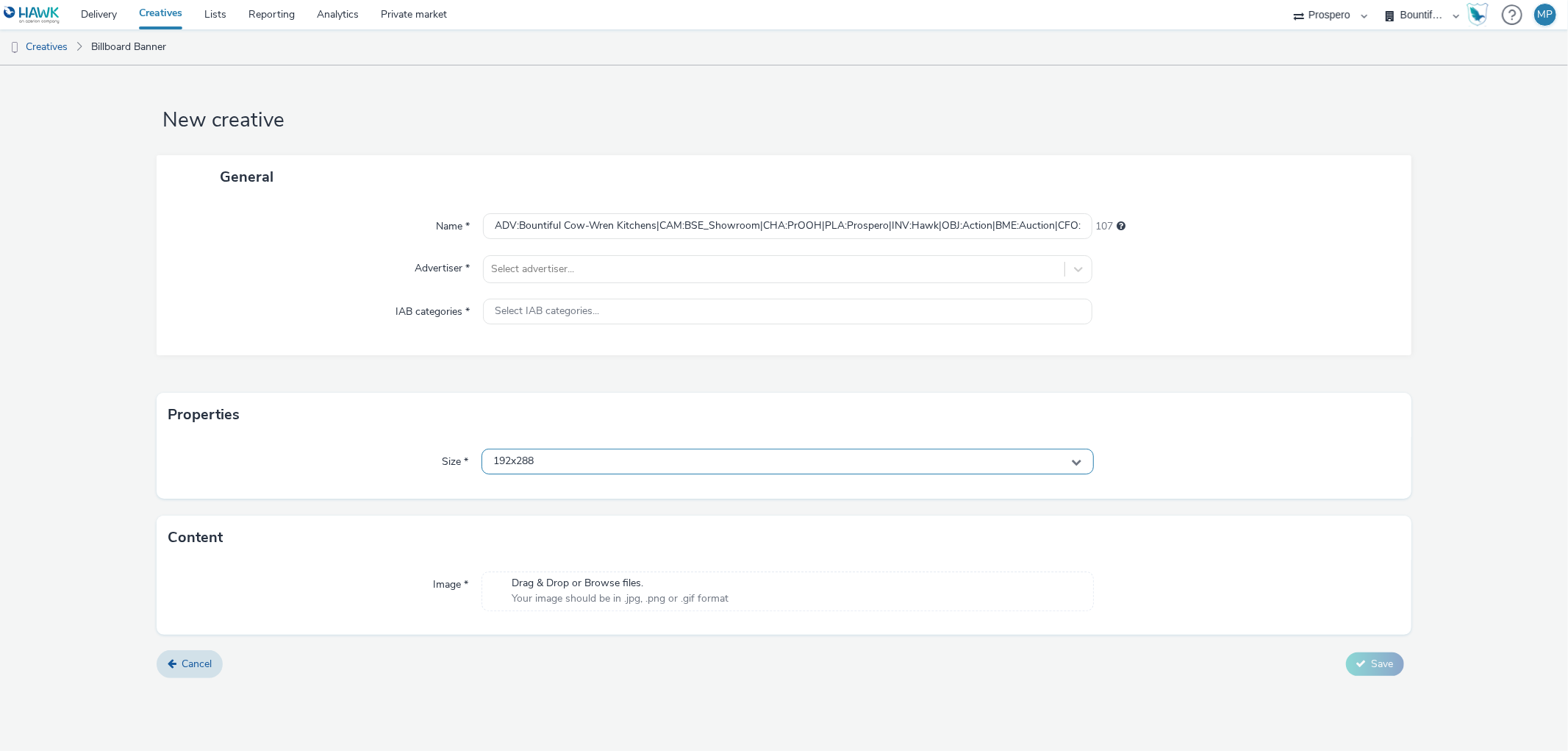
click at [516, 456] on span "192x288" at bounding box center [514, 462] width 40 height 13
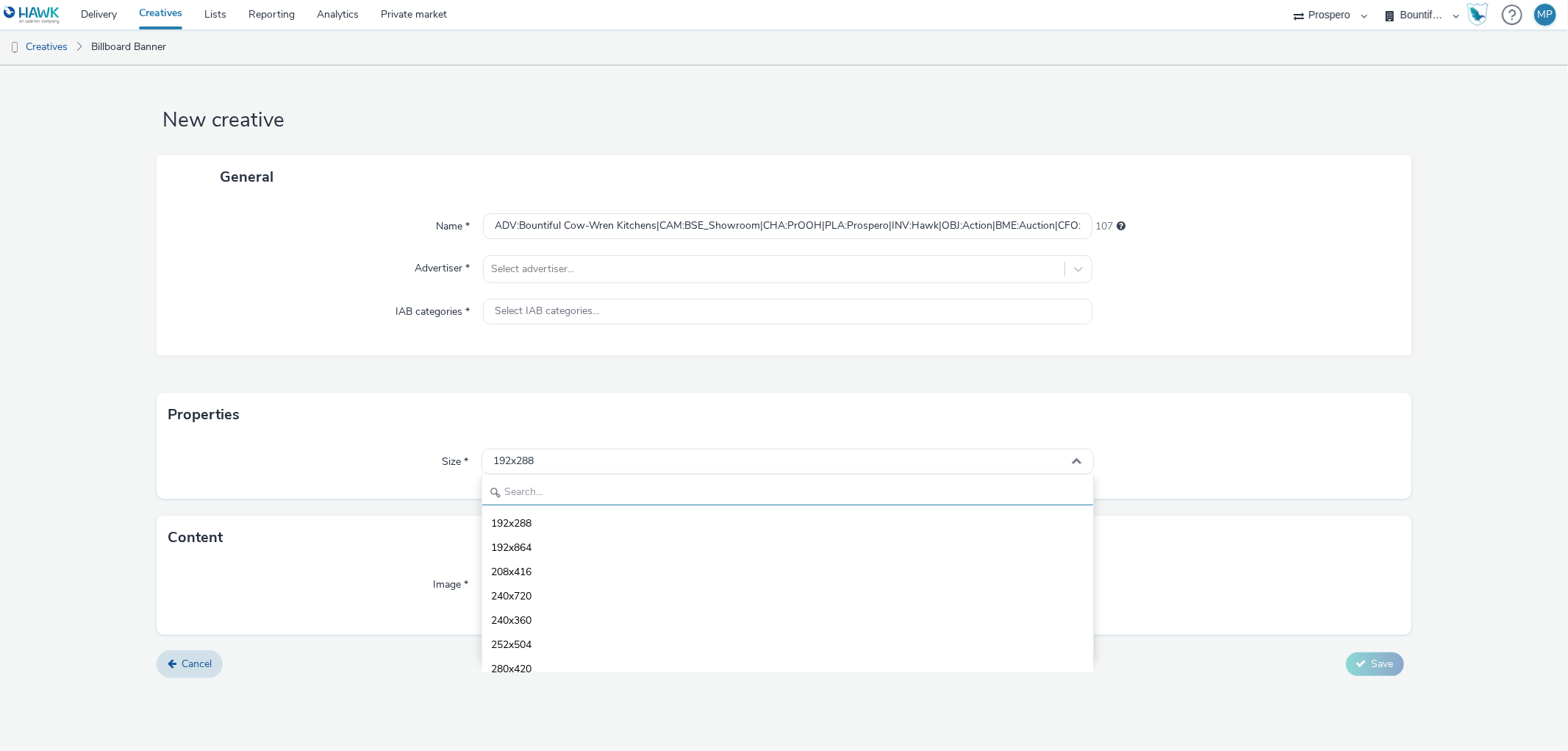
click at [561, 495] on input "text" at bounding box center [787, 492] width 610 height 25
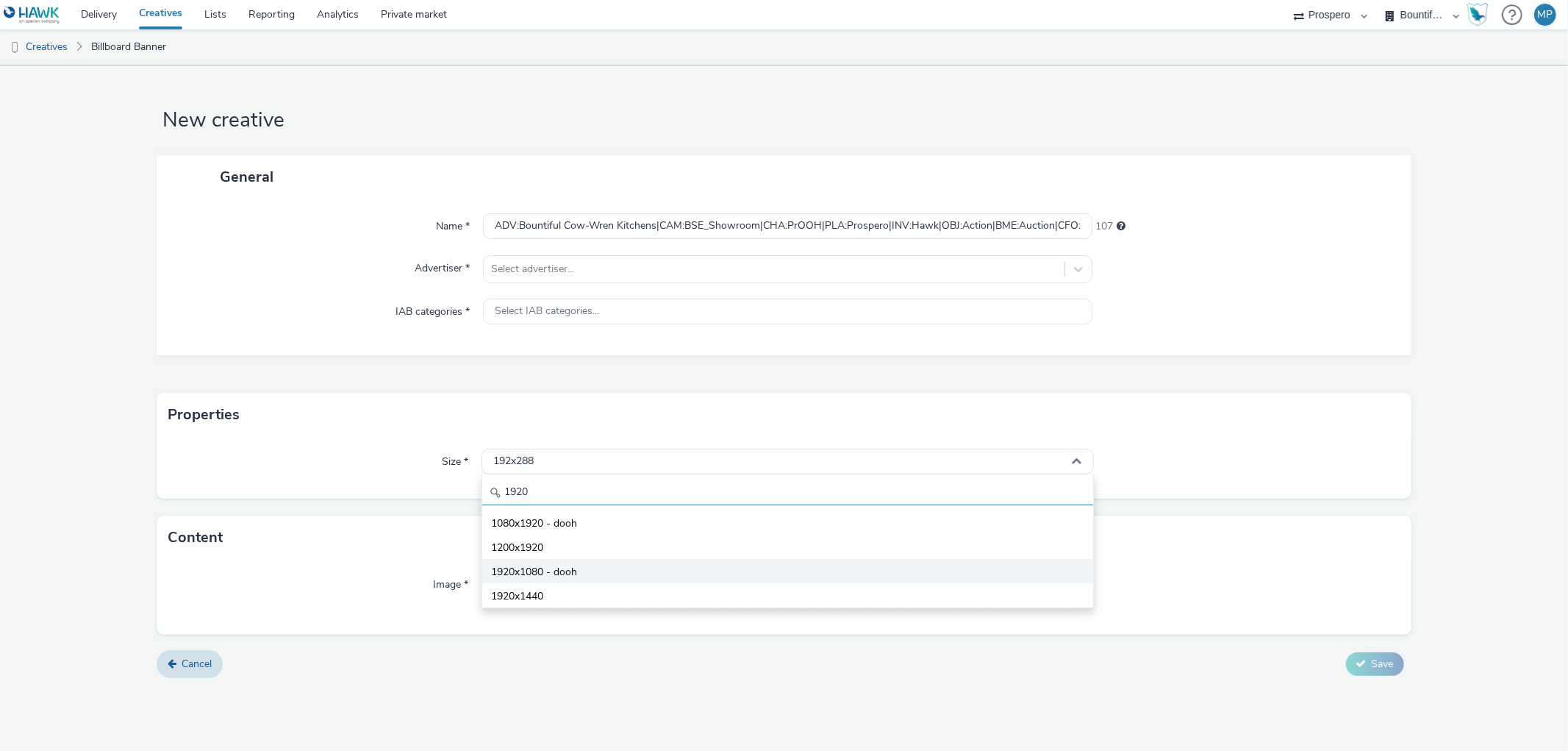
type input "1920"
click at [569, 578] on span "1920x1080 - dooh" at bounding box center [534, 572] width 86 height 15
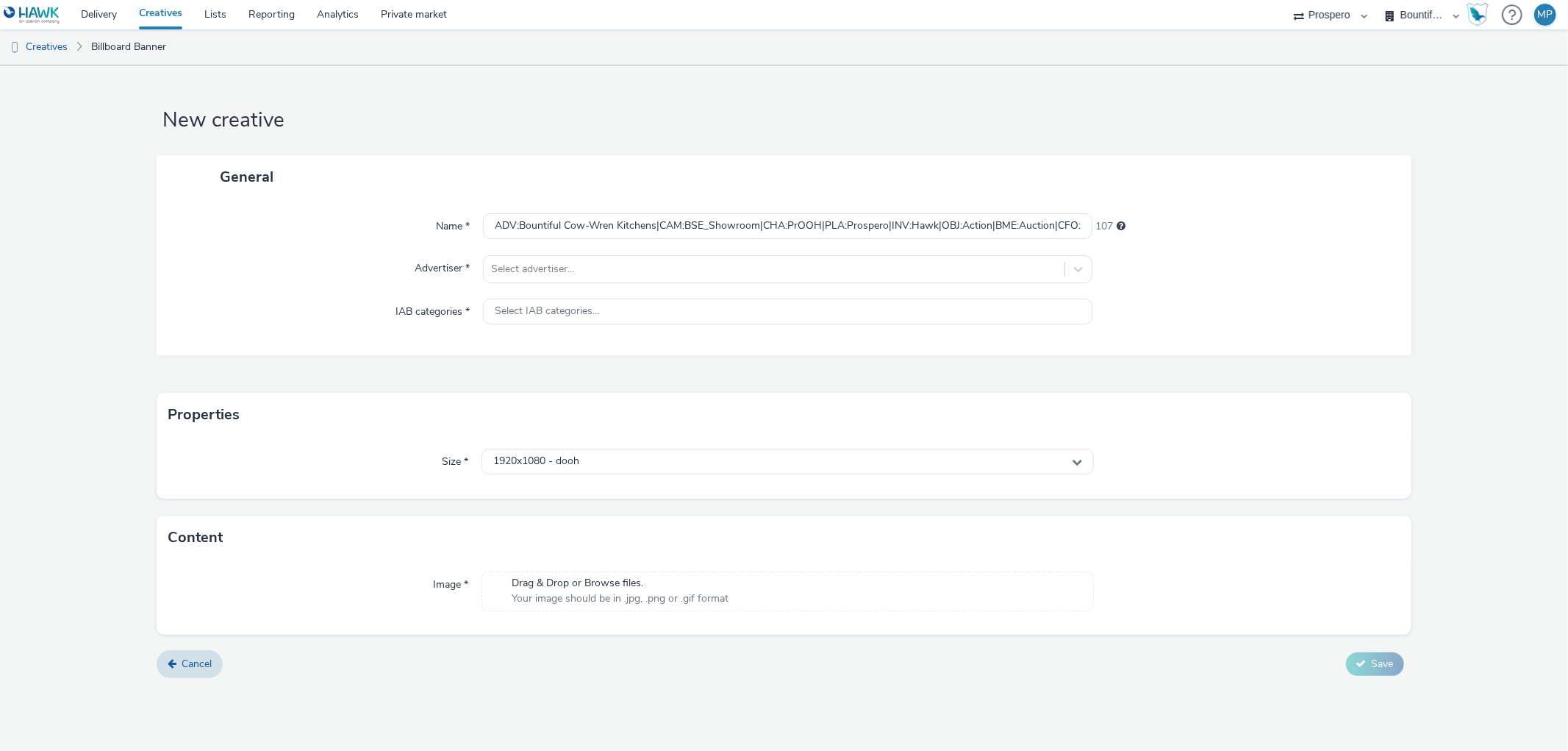
click at [552, 584] on span "Drag & Drop or Browse files." at bounding box center [620, 583] width 217 height 15
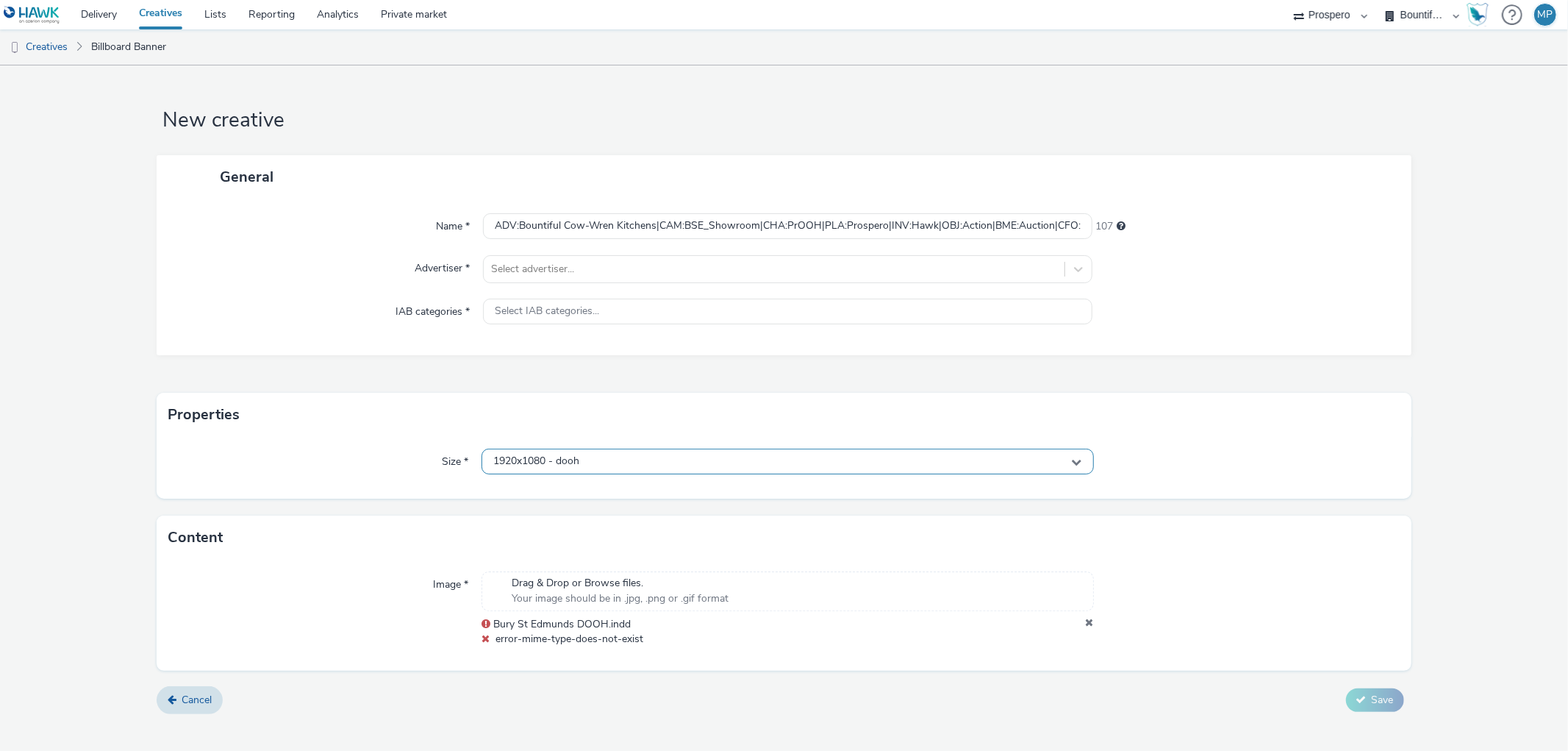
drag, startPoint x: 598, startPoint y: 447, endPoint x: 594, endPoint y: 471, distance: 24.3
click at [598, 457] on div "Size * 1920x1080 - dooh" at bounding box center [784, 467] width 1254 height 62
click at [592, 460] on div "1920x1080 - dooh" at bounding box center [787, 461] width 612 height 25
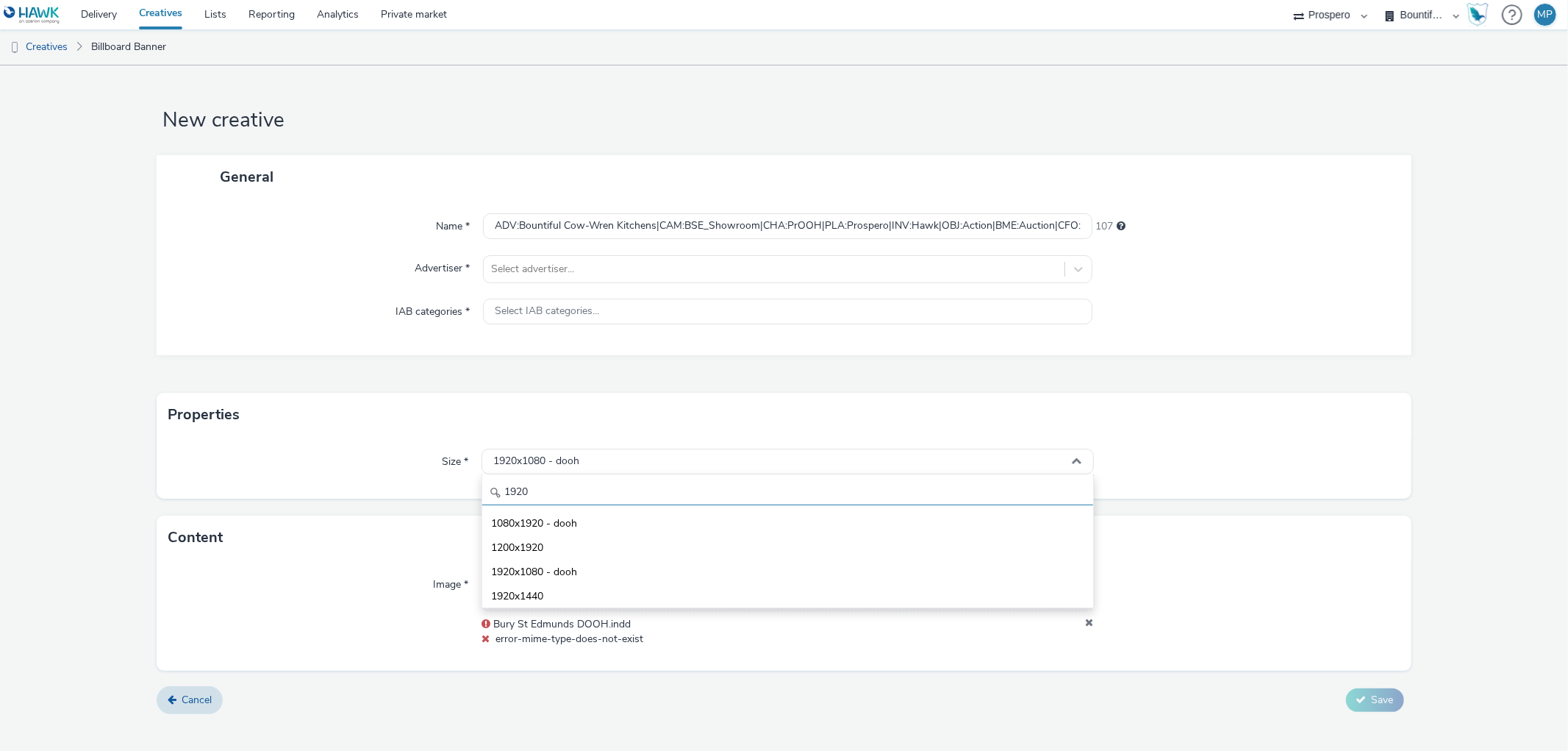
drag, startPoint x: 644, startPoint y: 490, endPoint x: 614, endPoint y: 496, distance: 30.6
click at [617, 493] on input "1920" at bounding box center [787, 492] width 610 height 25
click at [605, 516] on li "1080x1920 - dooh" at bounding box center [787, 522] width 610 height 25
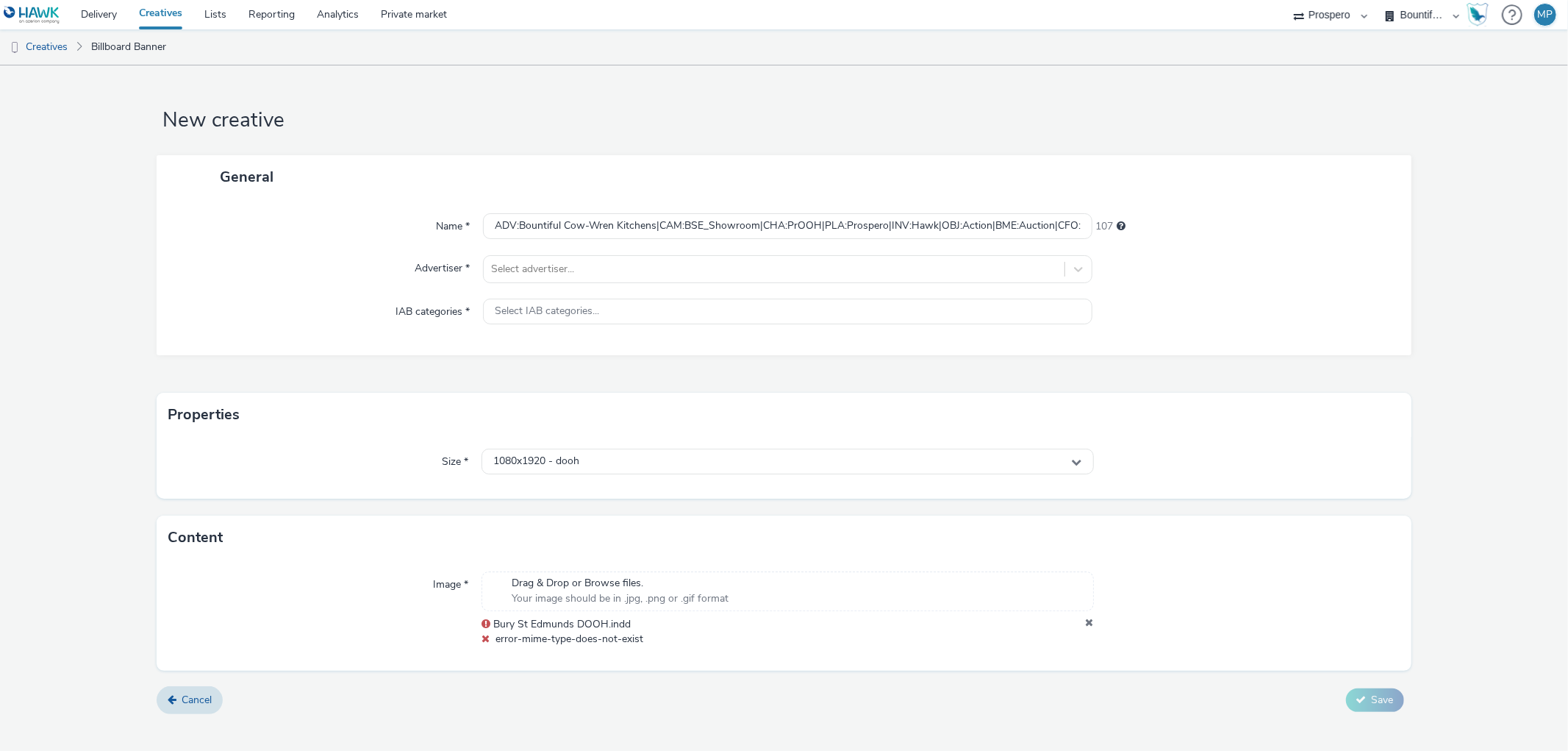
click at [1084, 609] on div "Drag & Drop or Browse files. Your image should be in .jpg, .png or .gif format" at bounding box center [787, 591] width 612 height 40
click at [627, 595] on span "Your image should be in .jpg, .png or .gif format" at bounding box center [620, 598] width 217 height 15
drag, startPoint x: 611, startPoint y: 574, endPoint x: 608, endPoint y: 586, distance: 12.4
click at [608, 586] on div "Drag & Drop or Browse files. Your image should be in .jpg, .png or .gif format" at bounding box center [787, 591] width 612 height 40
